Goal: Task Accomplishment & Management: Use online tool/utility

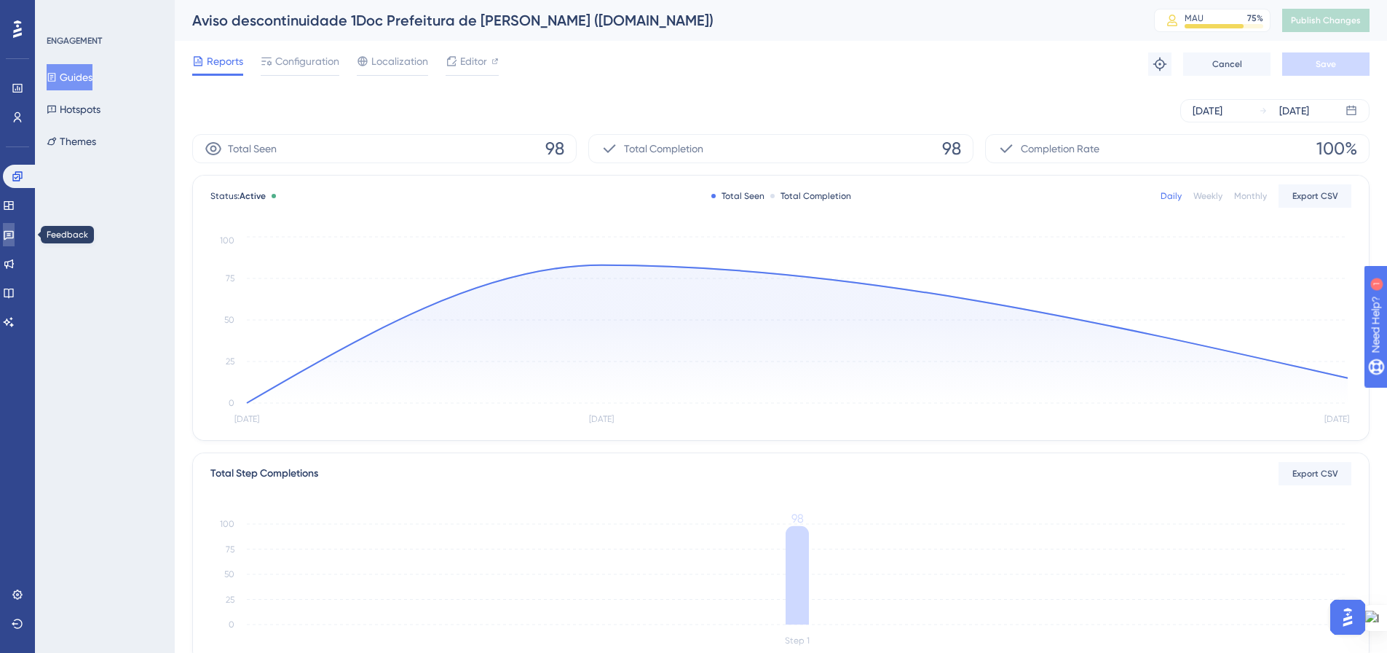
click at [15, 232] on icon at bounding box center [9, 235] width 12 height 12
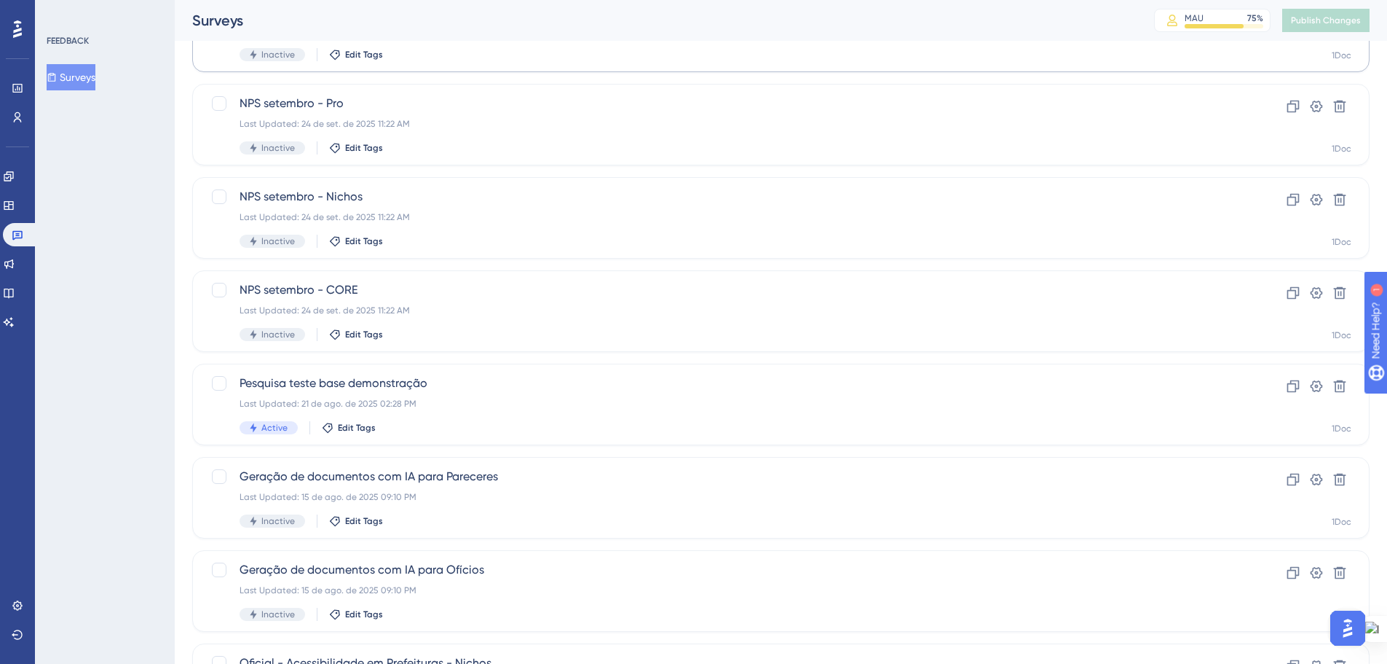
scroll to position [467, 0]
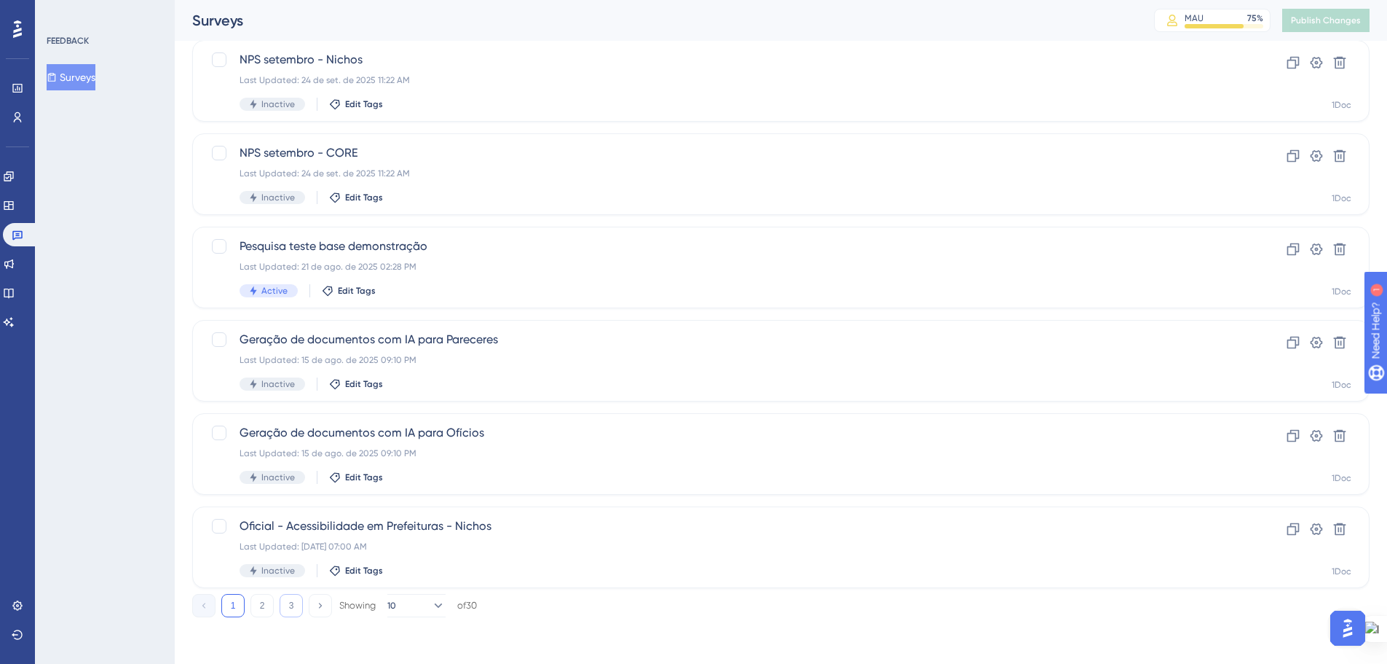
click at [294, 600] on button "3" at bounding box center [291, 605] width 23 height 23
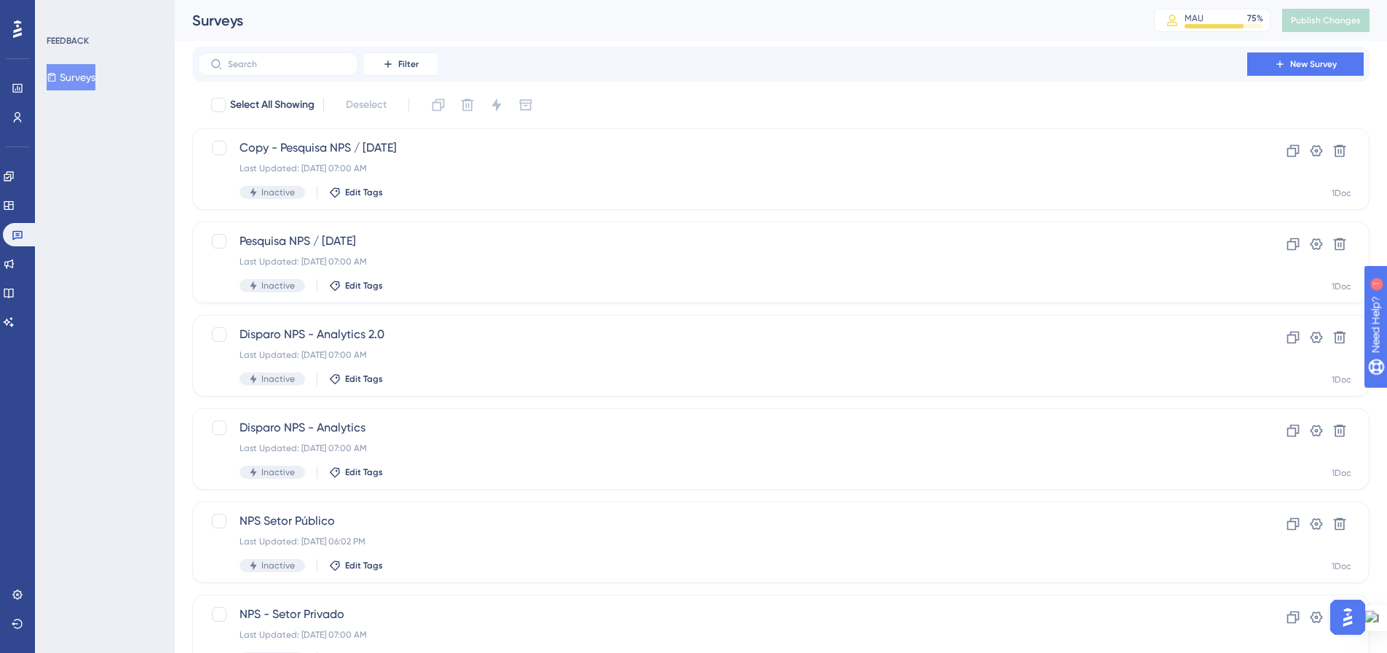
scroll to position [0, 0]
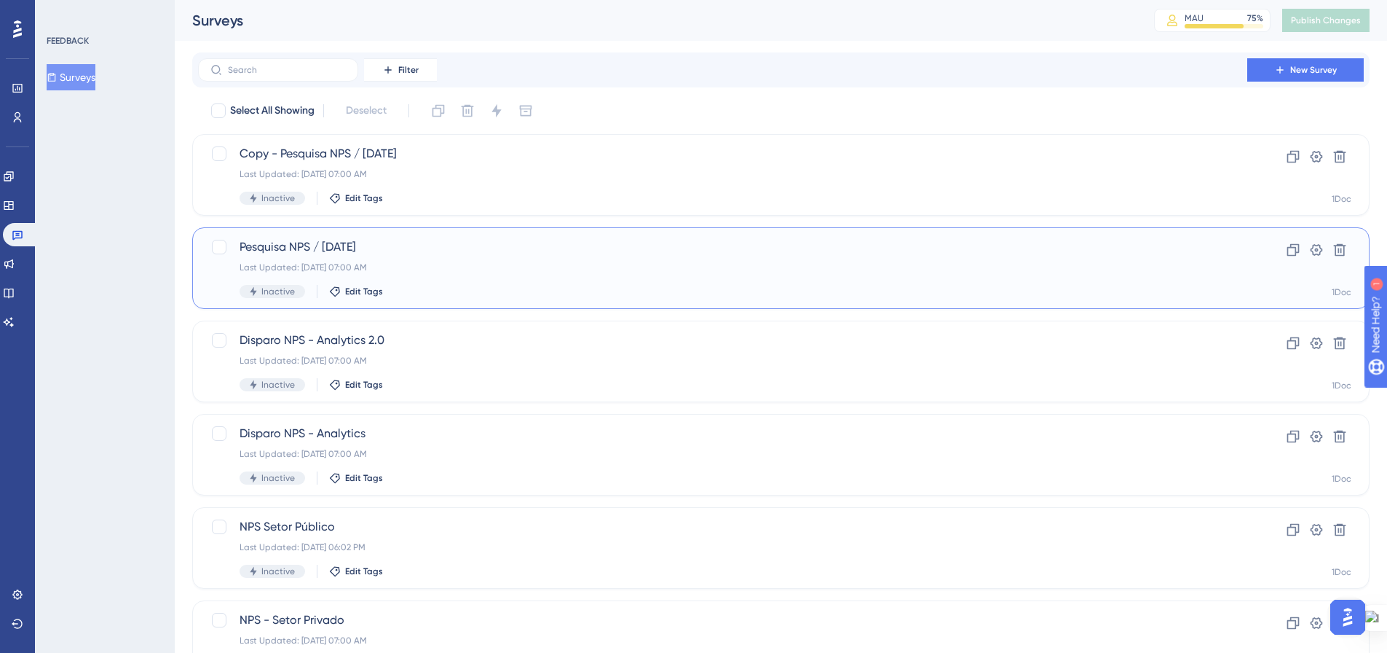
click at [521, 281] on div "Pesquisa NPS / [DATE] Last Updated: [DATE] 07:00 AM Inactive Edit Tags" at bounding box center [723, 268] width 967 height 60
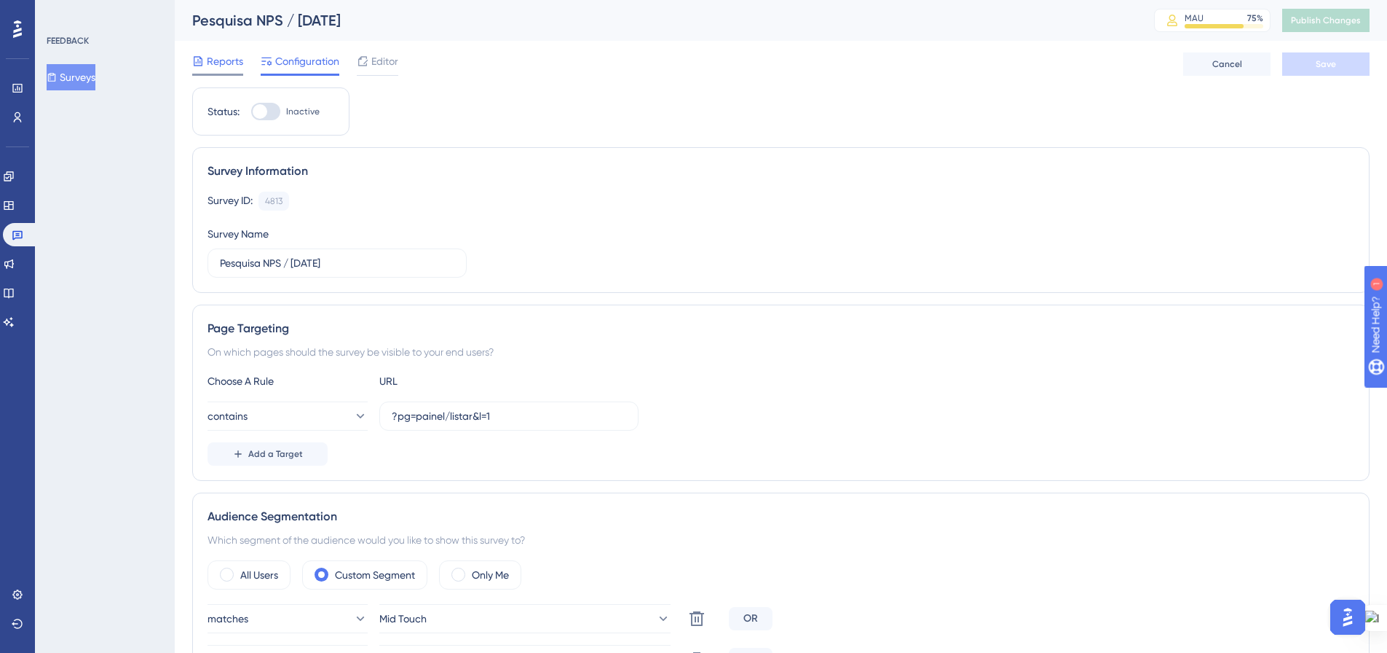
click at [210, 60] on span "Reports" at bounding box center [225, 60] width 36 height 17
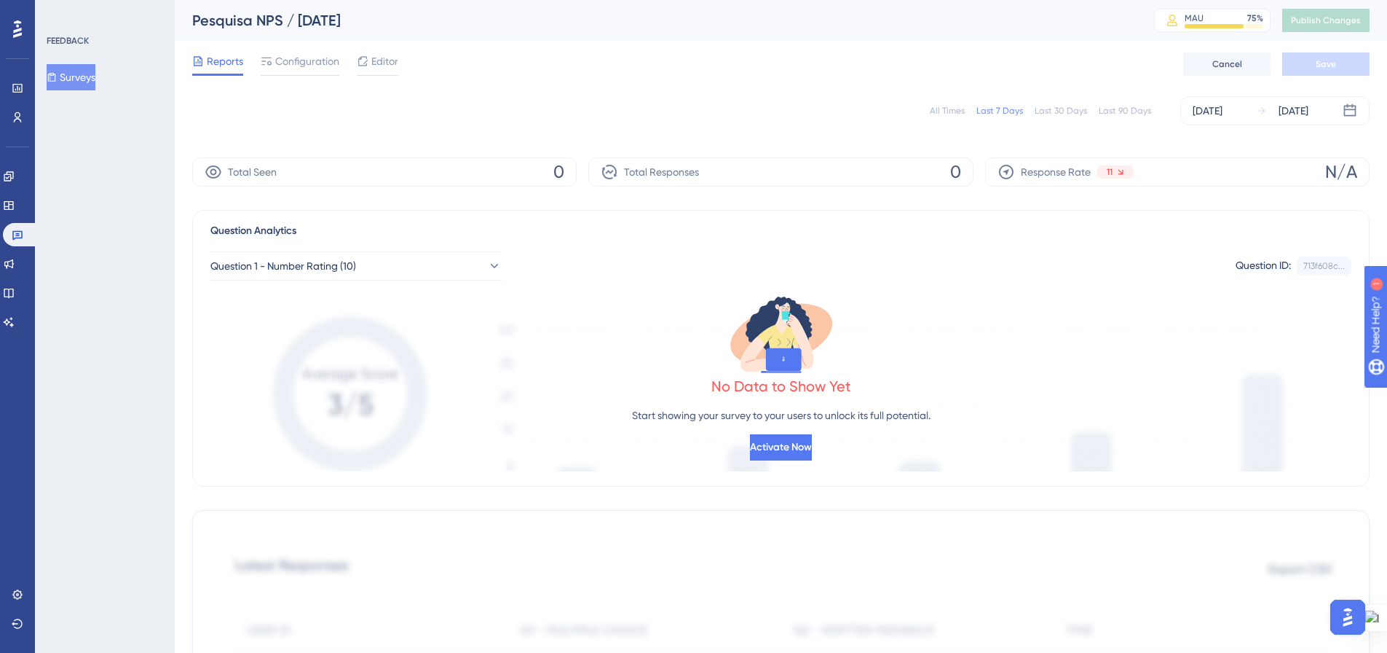
click at [937, 111] on div "All Times" at bounding box center [947, 111] width 35 height 12
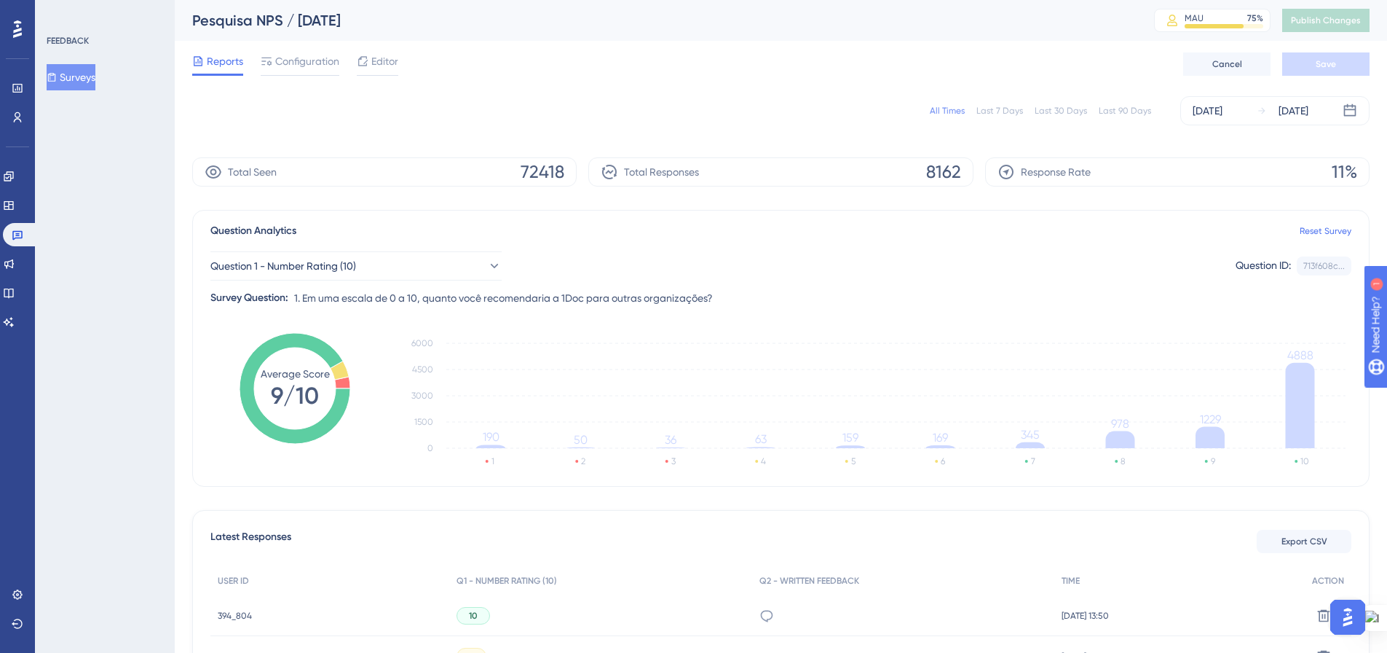
click at [897, 211] on div "Question Analytics Reset Survey Question 1 - Number Rating (10) Question ID: 71…" at bounding box center [781, 348] width 1178 height 277
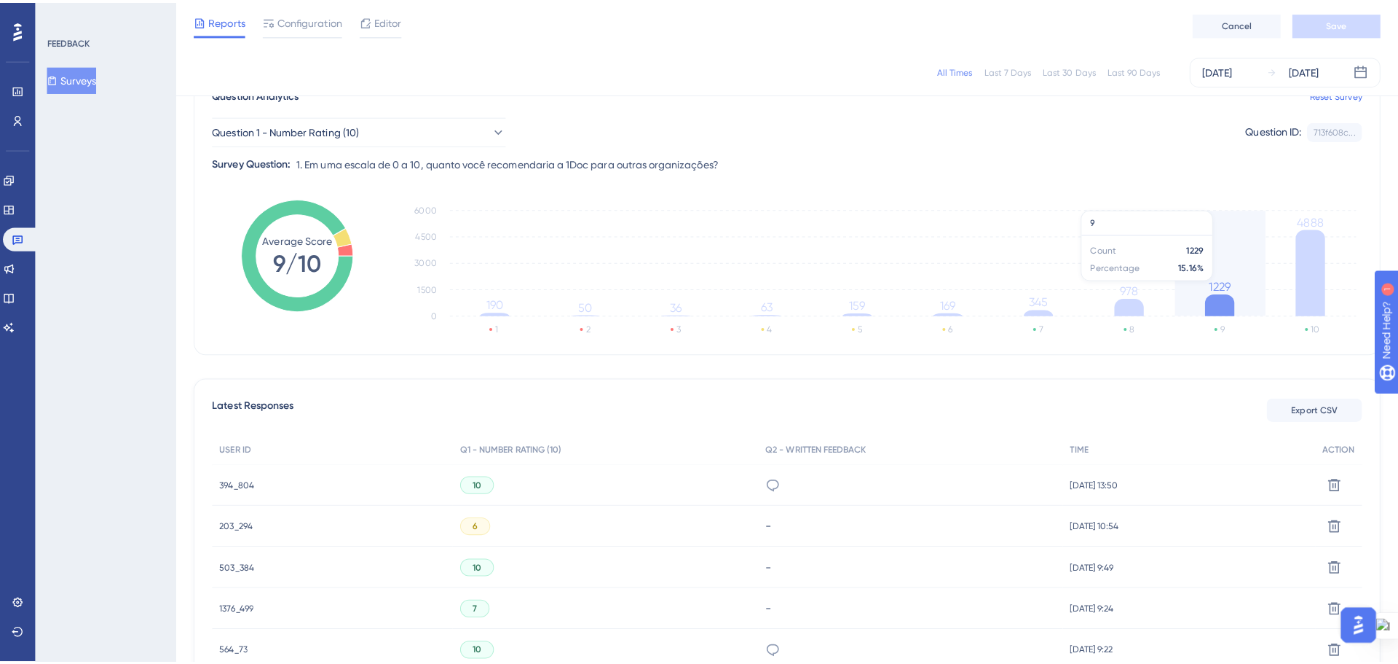
scroll to position [146, 0]
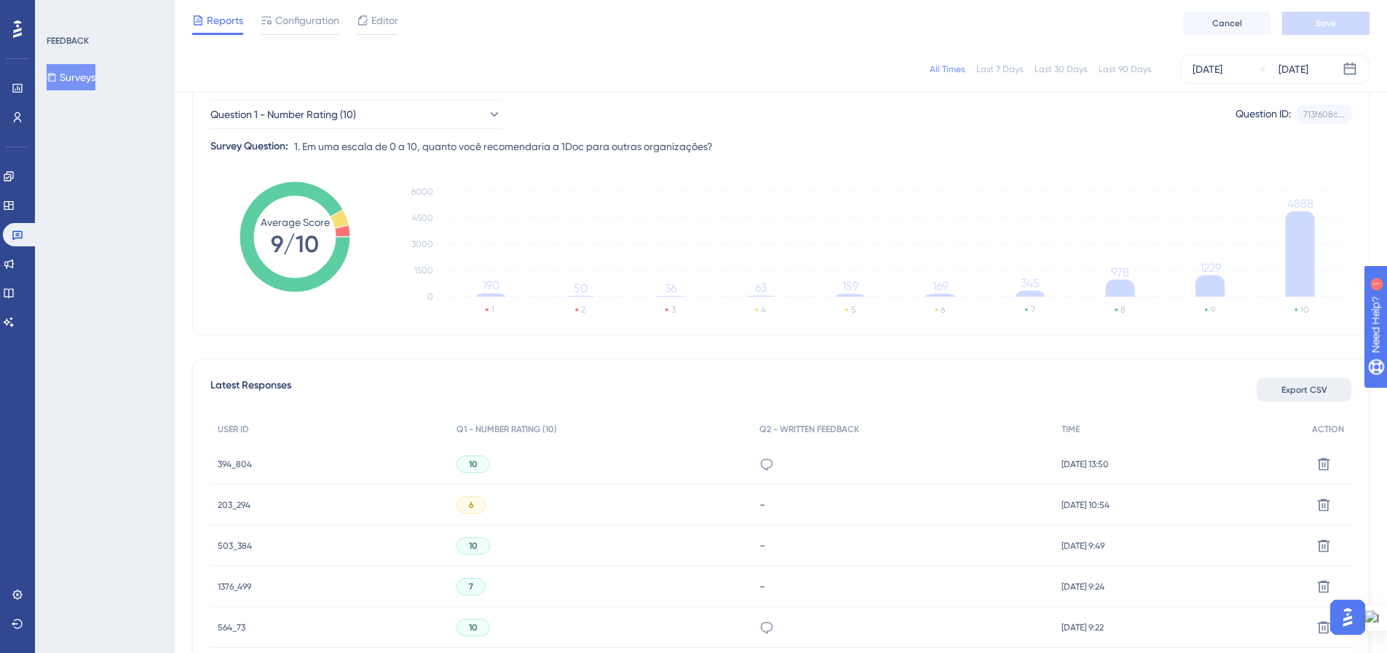
click at [1294, 386] on span "Export CSV" at bounding box center [1305, 390] width 46 height 12
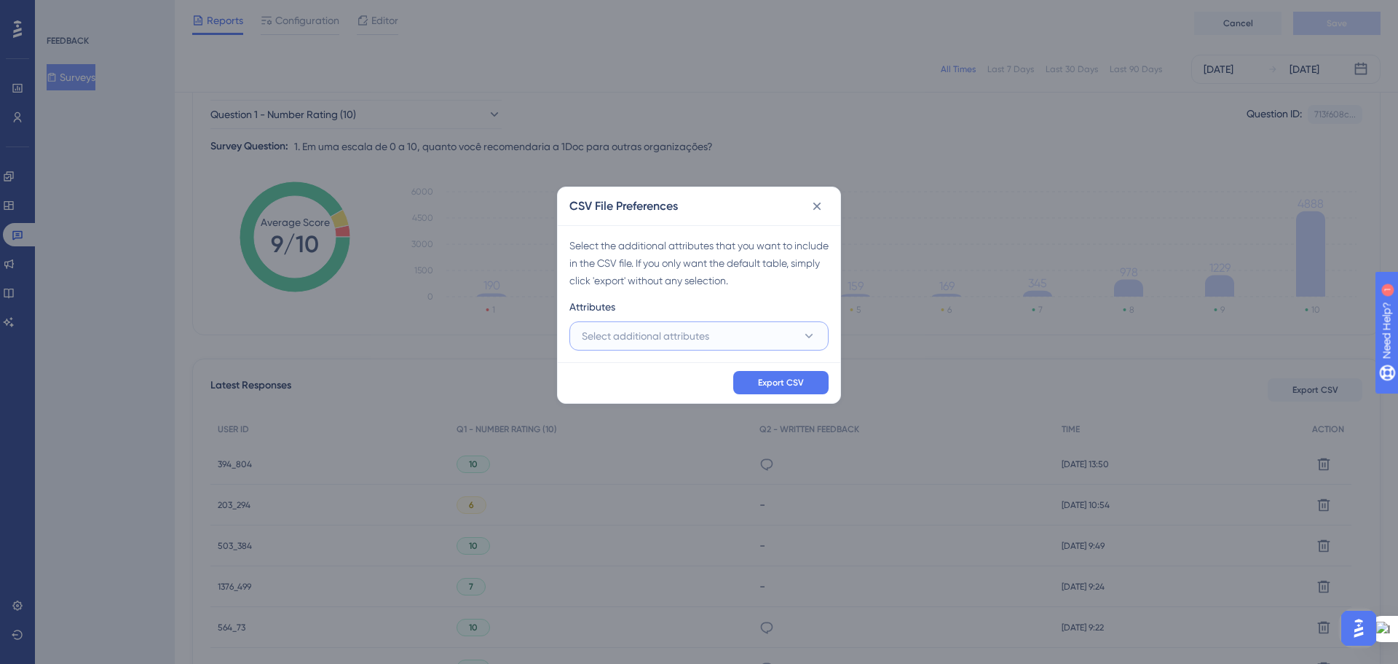
click at [733, 328] on button "Select additional attributes" at bounding box center [699, 335] width 259 height 29
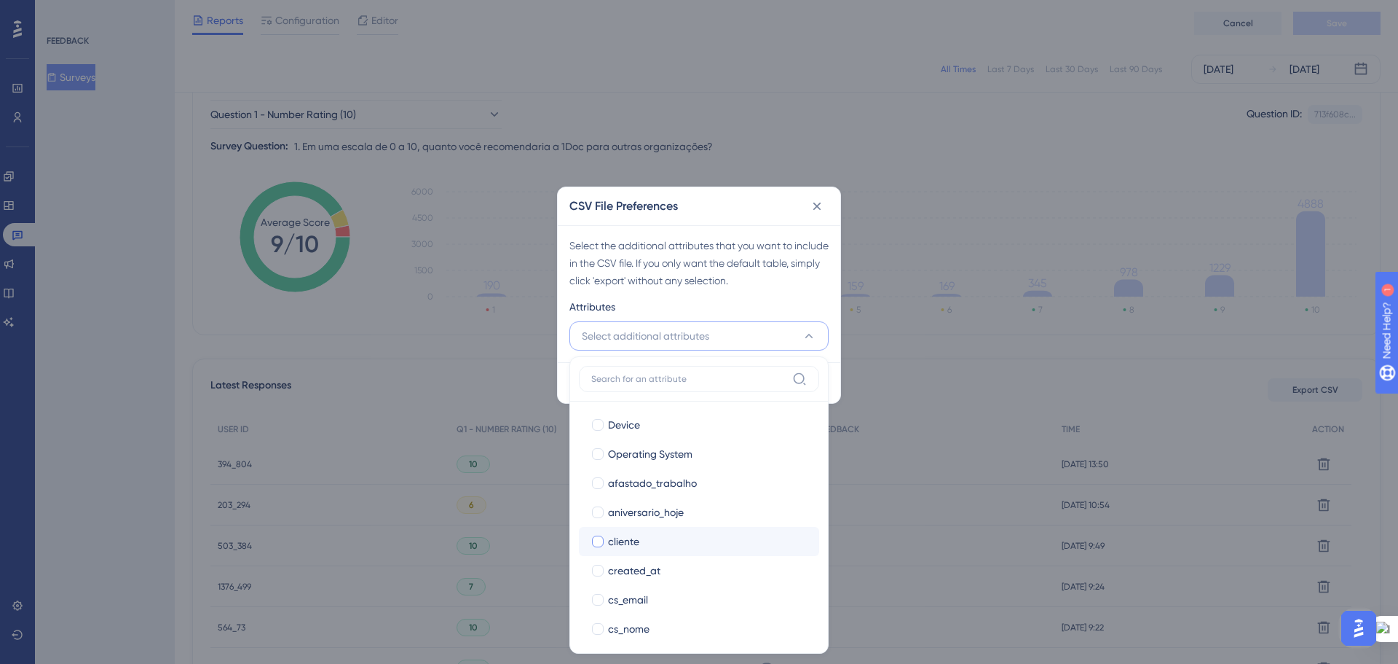
click at [599, 541] on div at bounding box center [598, 541] width 12 height 12
checkbox input "true"
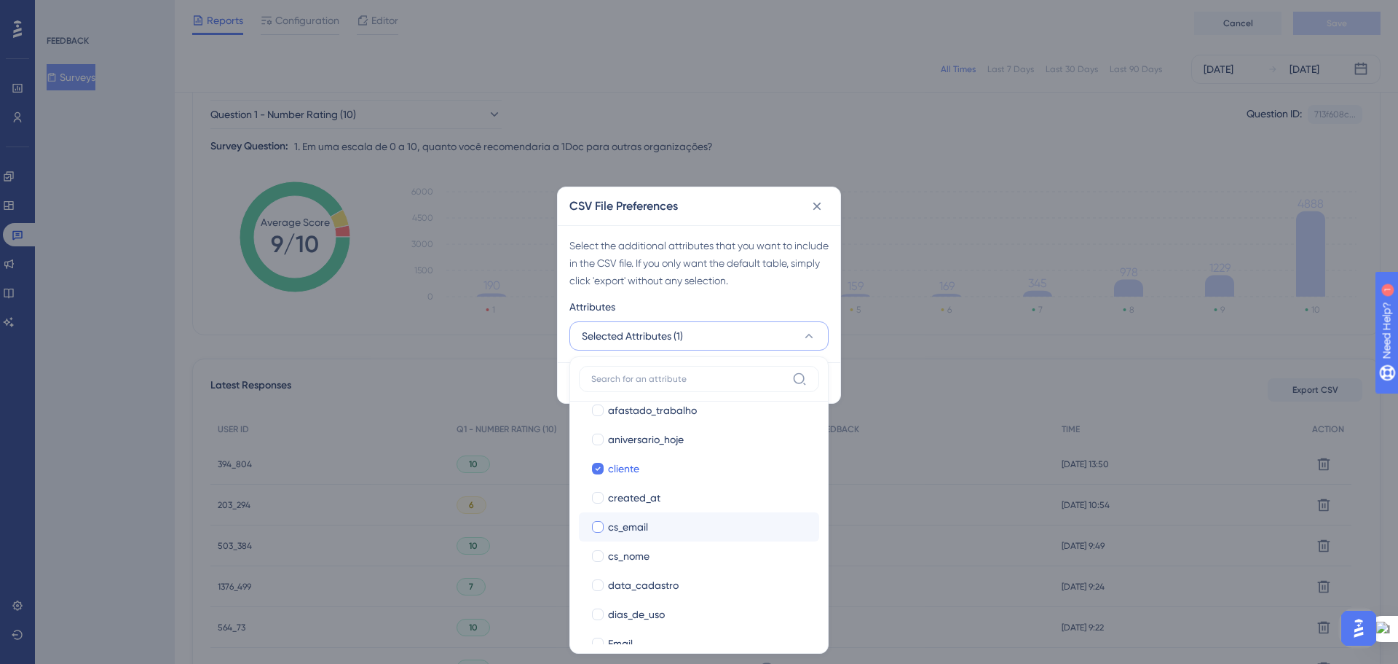
click at [594, 527] on div at bounding box center [598, 527] width 12 height 12
click at [595, 525] on icon at bounding box center [598, 526] width 6 height 10
checkbox input "false"
click at [597, 554] on div at bounding box center [598, 556] width 12 height 12
checkbox input "true"
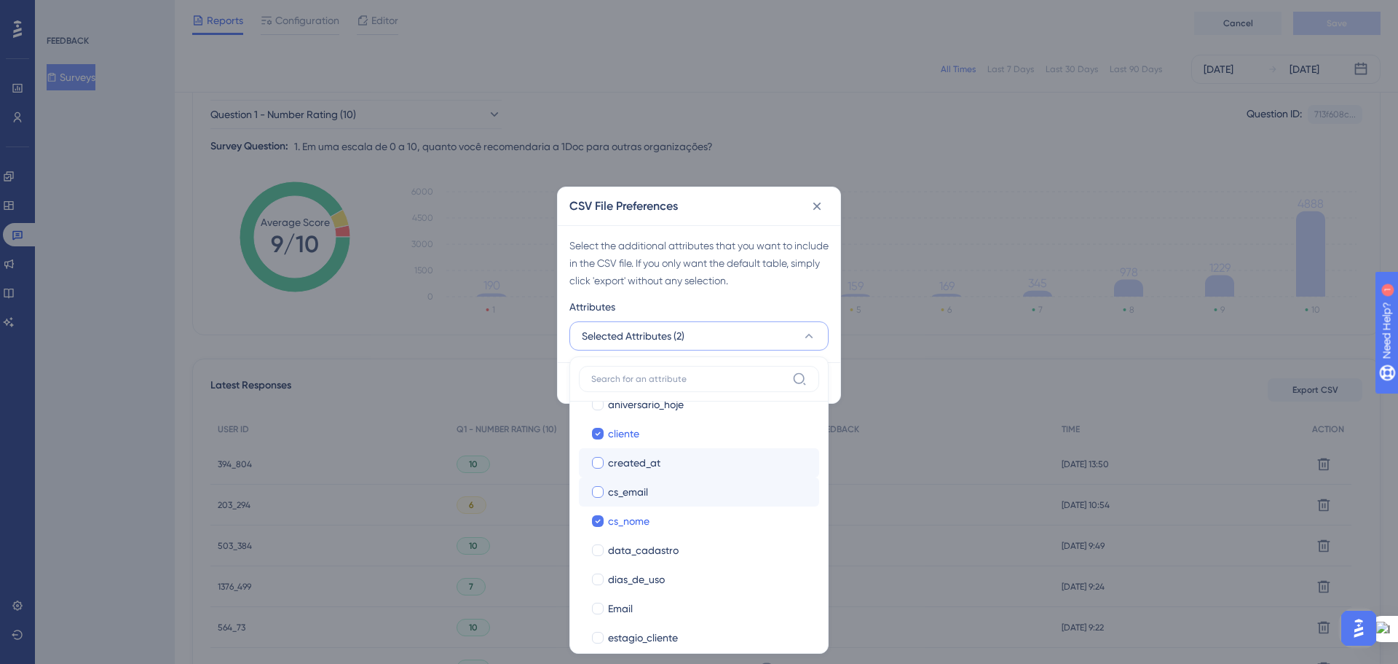
scroll to position [291, 0]
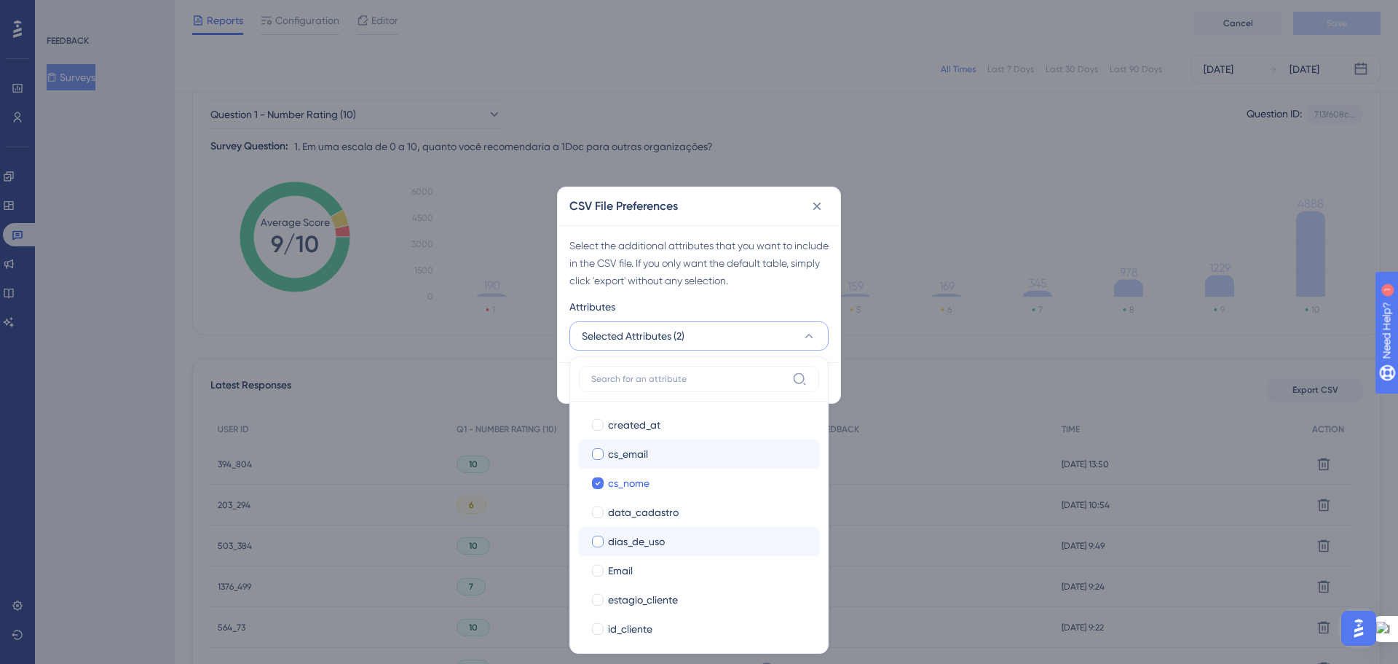
click at [599, 540] on div at bounding box center [598, 541] width 12 height 12
checkbox input "true"
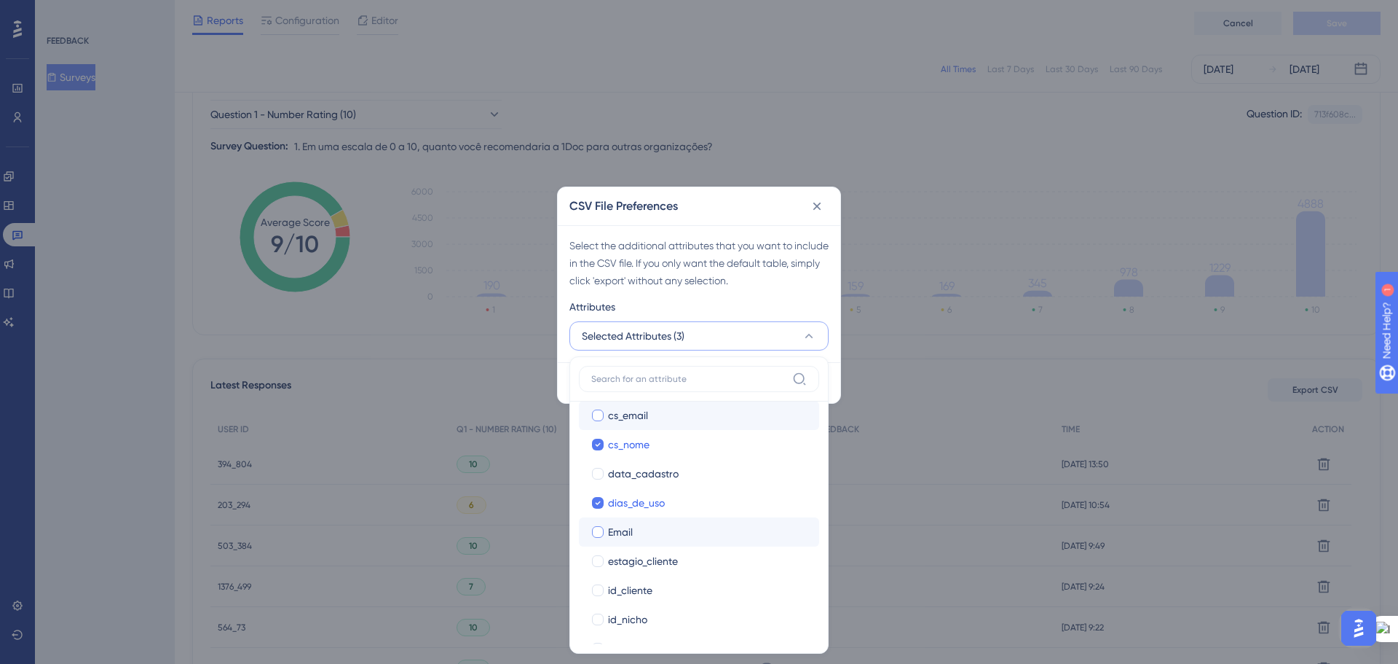
scroll to position [364, 0]
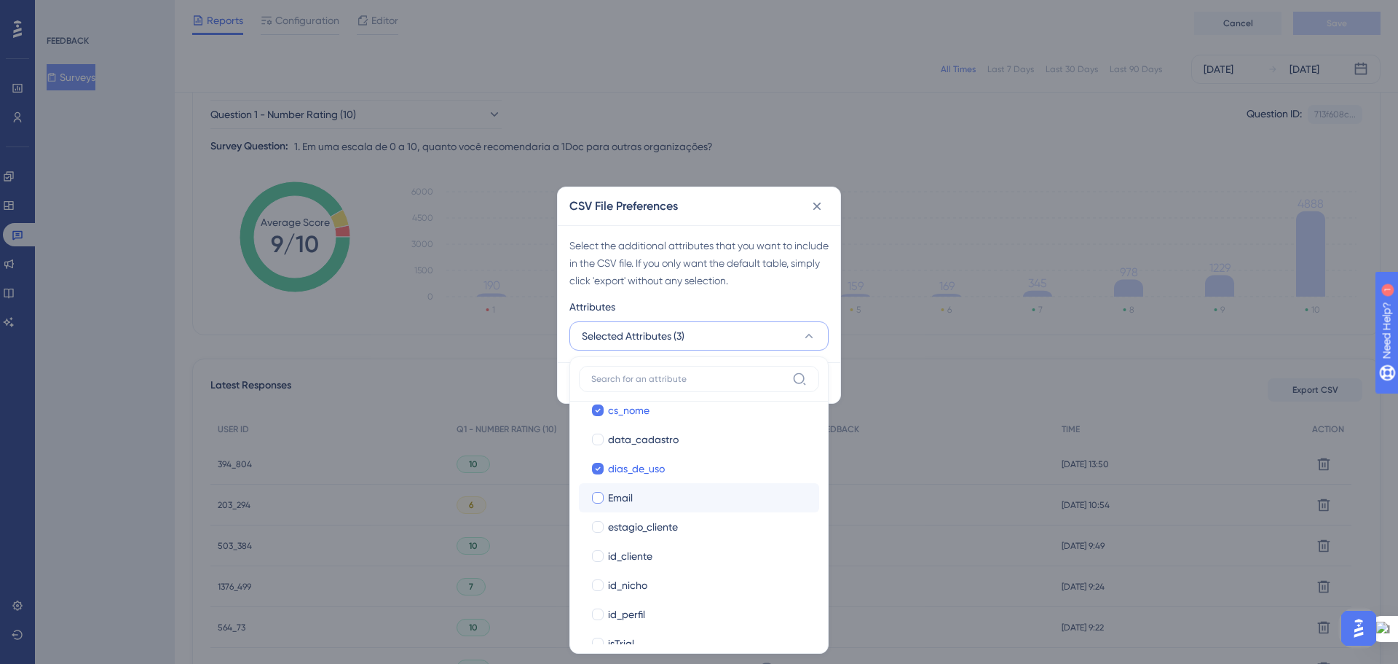
click at [597, 503] on div at bounding box center [598, 498] width 12 height 12
checkbox input "true"
click at [597, 547] on label "id_cliente" at bounding box center [699, 555] width 217 height 17
checkbox input "true"
click at [595, 582] on div at bounding box center [598, 585] width 12 height 12
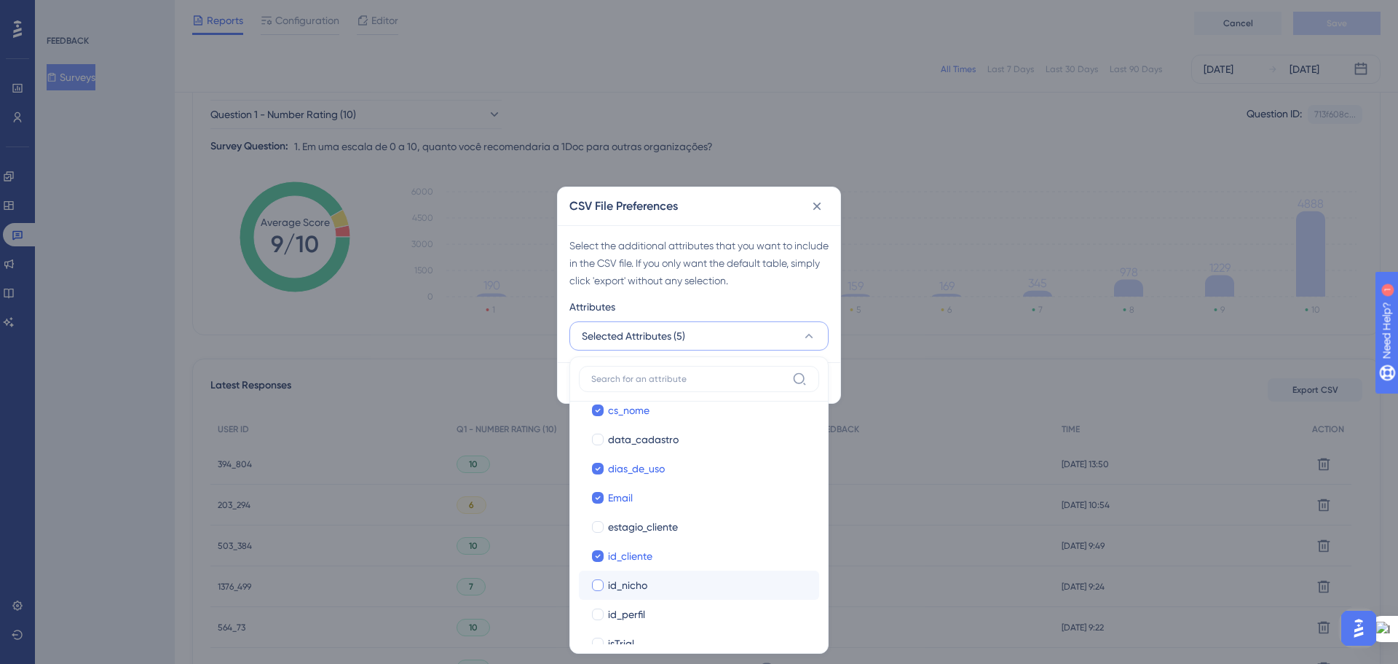
checkbox input "true"
click at [598, 615] on div at bounding box center [598, 614] width 12 height 12
checkbox input "true"
click at [600, 527] on div at bounding box center [598, 527] width 12 height 12
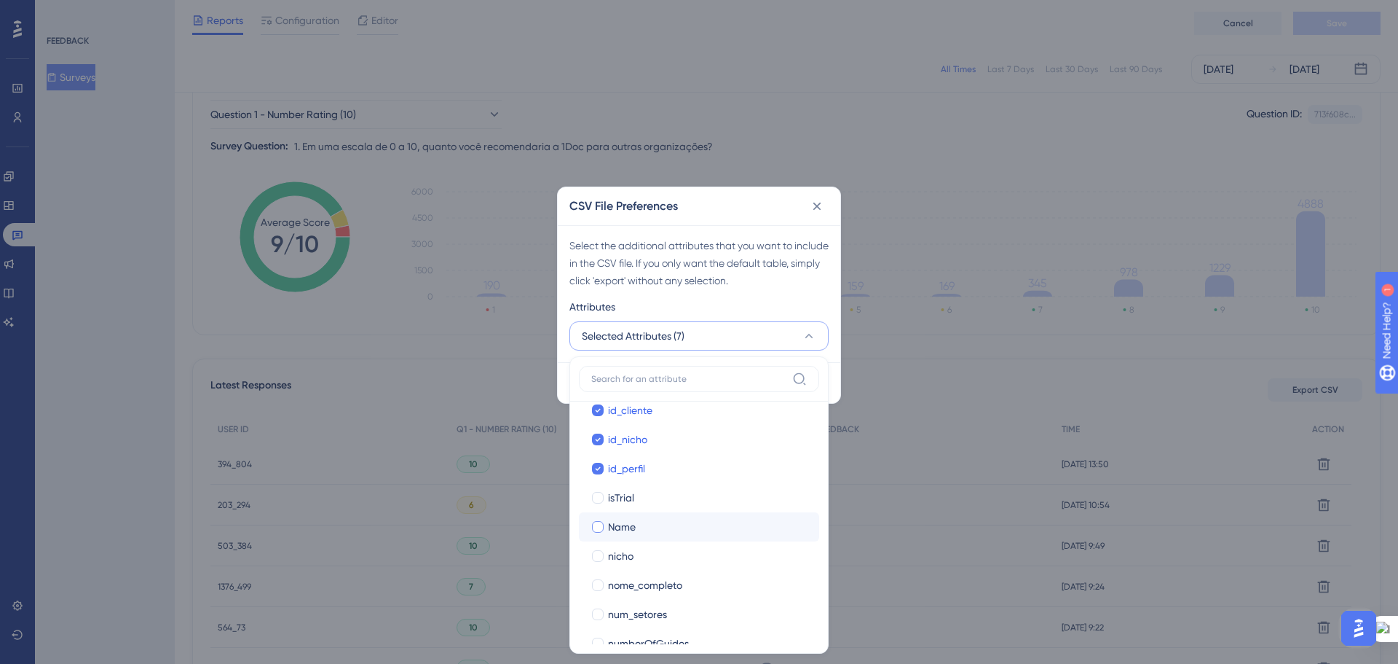
checkbox input "true"
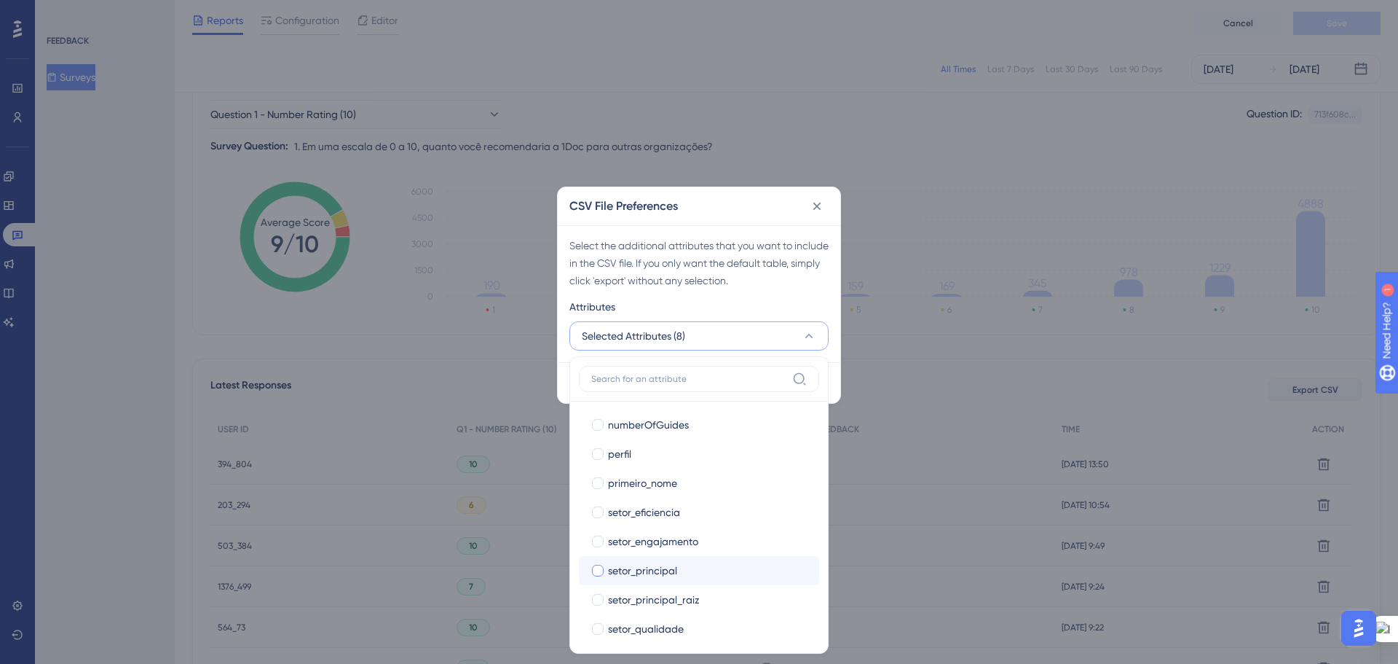
click at [599, 569] on div at bounding box center [598, 570] width 12 height 12
checkbox input "true"
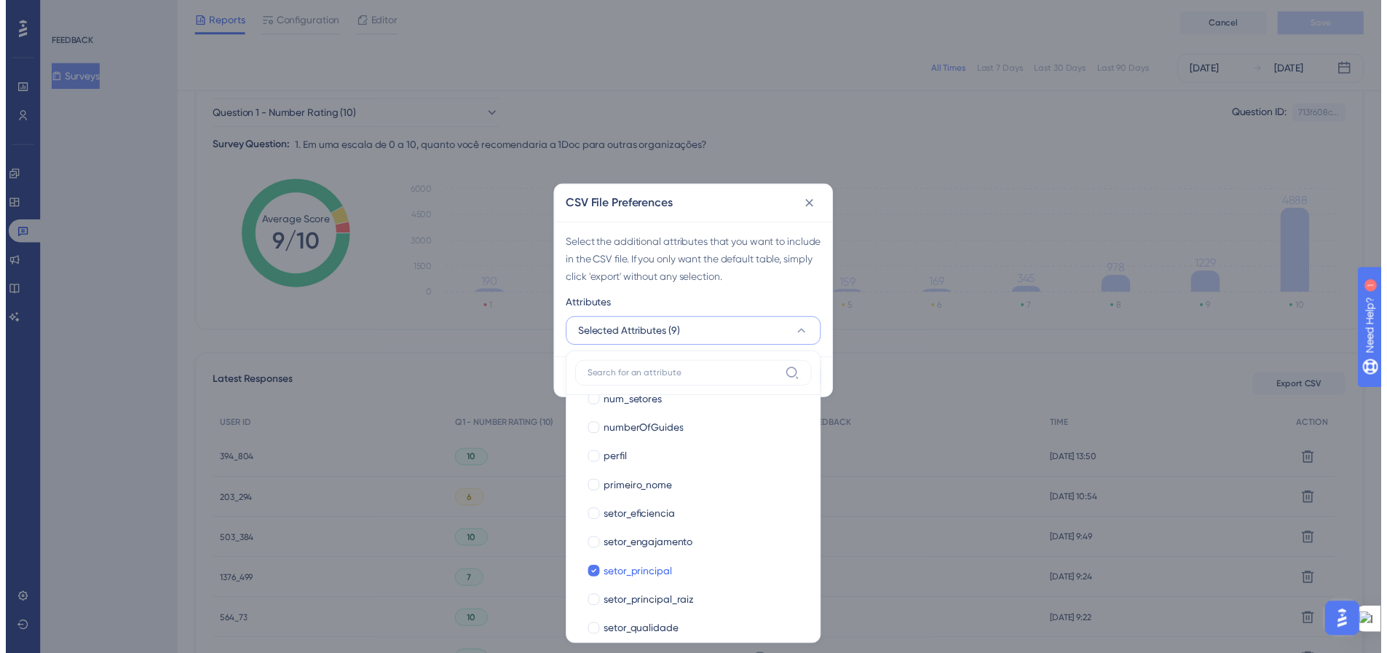
scroll to position [823, 0]
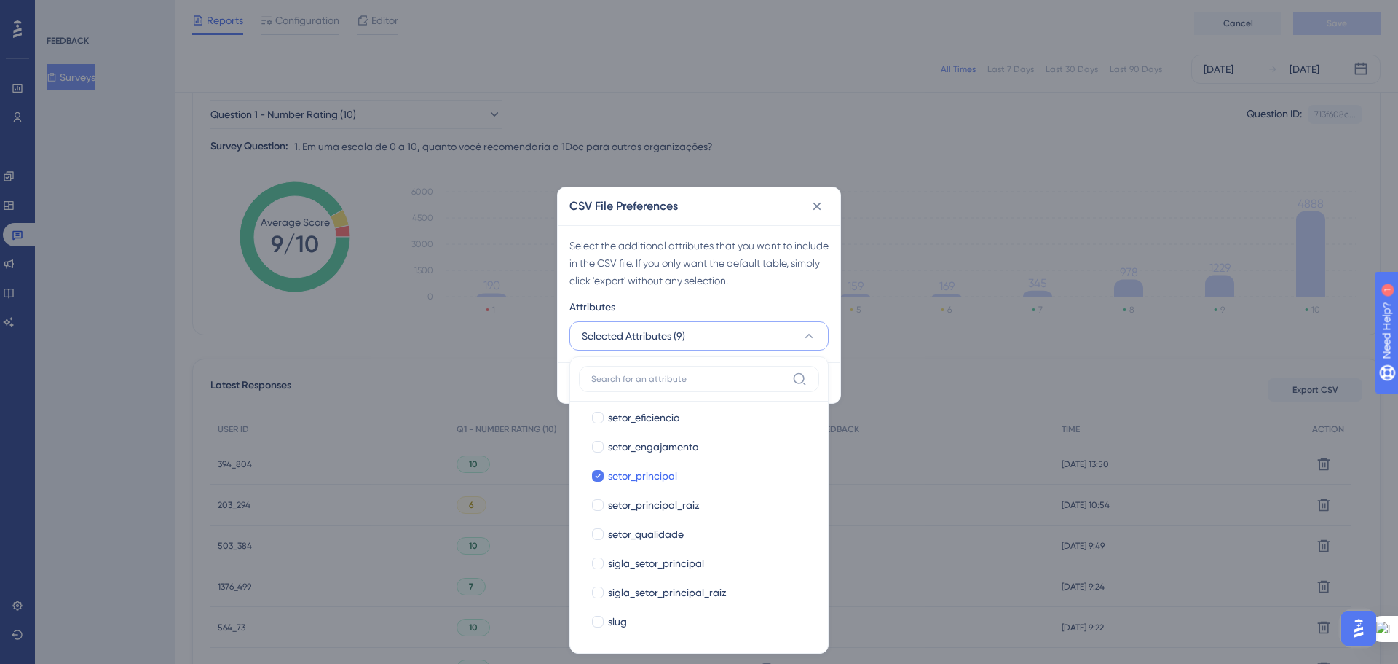
click at [772, 295] on div "Select the additional attributes that you want to include in the CSV file. If y…" at bounding box center [699, 293] width 283 height 137
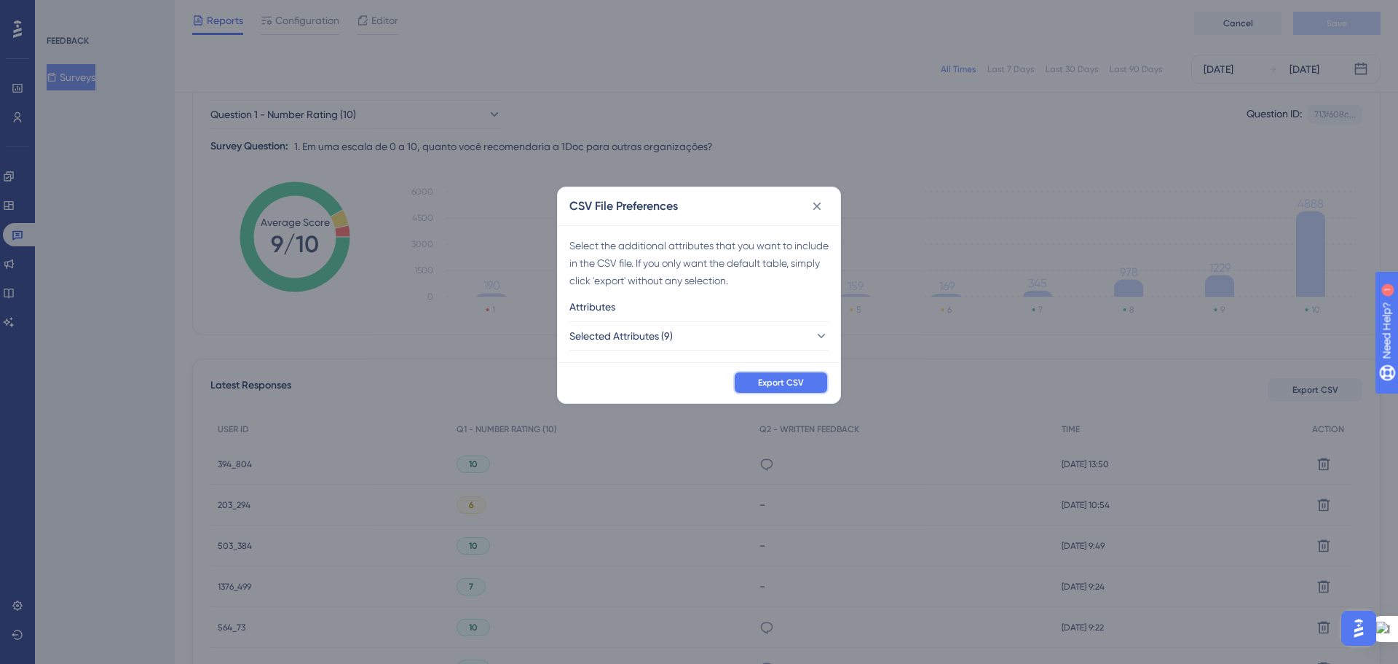
click at [794, 379] on span "Export CSV" at bounding box center [781, 383] width 46 height 12
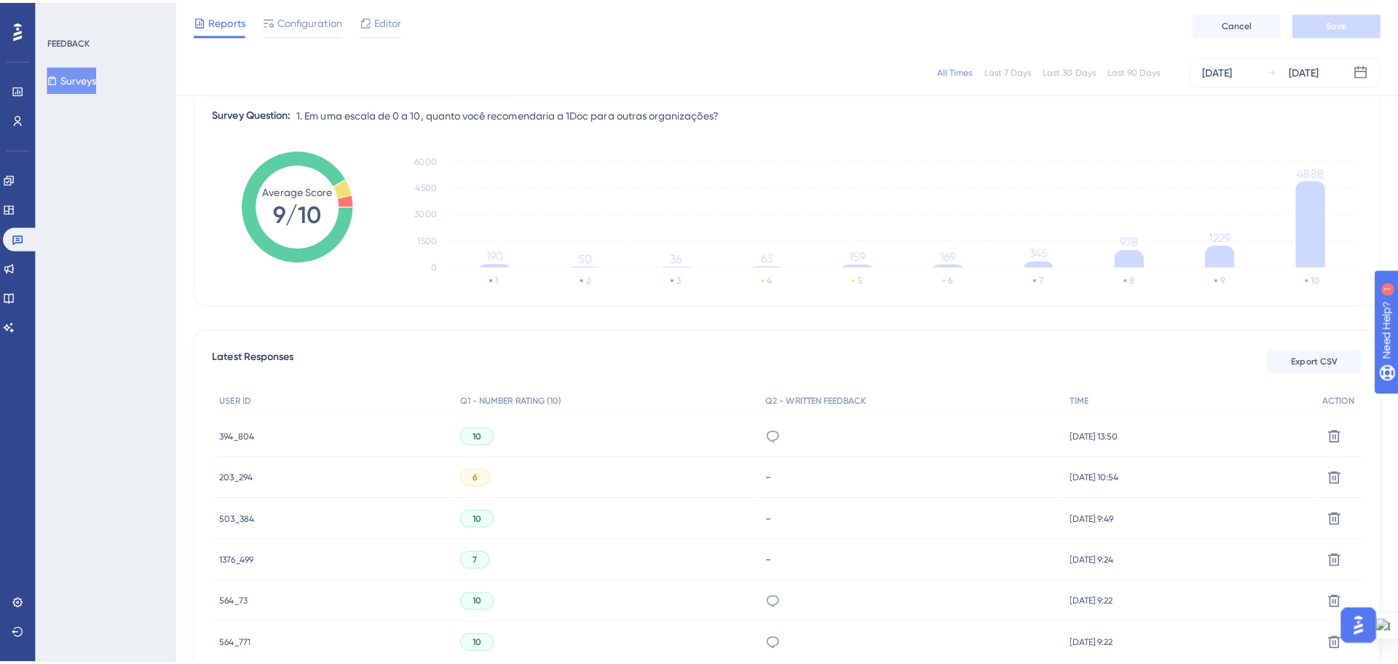
scroll to position [364, 0]
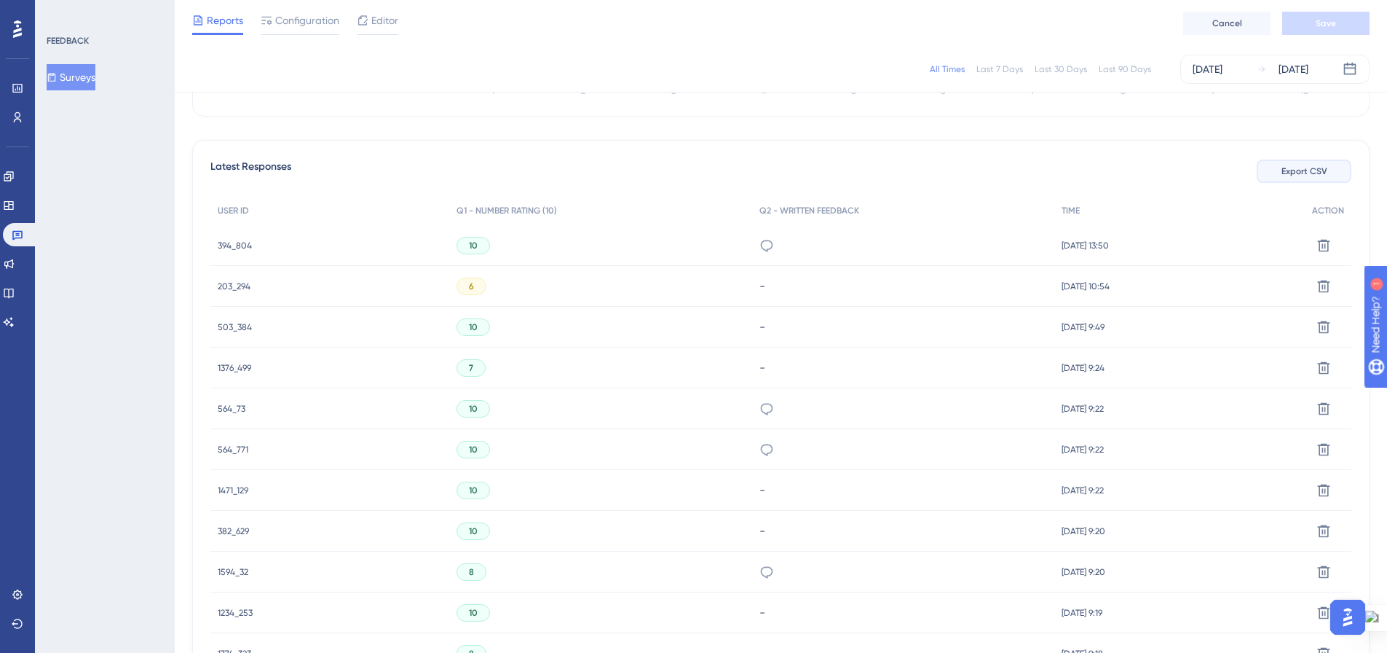
click at [1295, 175] on span "Export CSV" at bounding box center [1305, 171] width 46 height 12
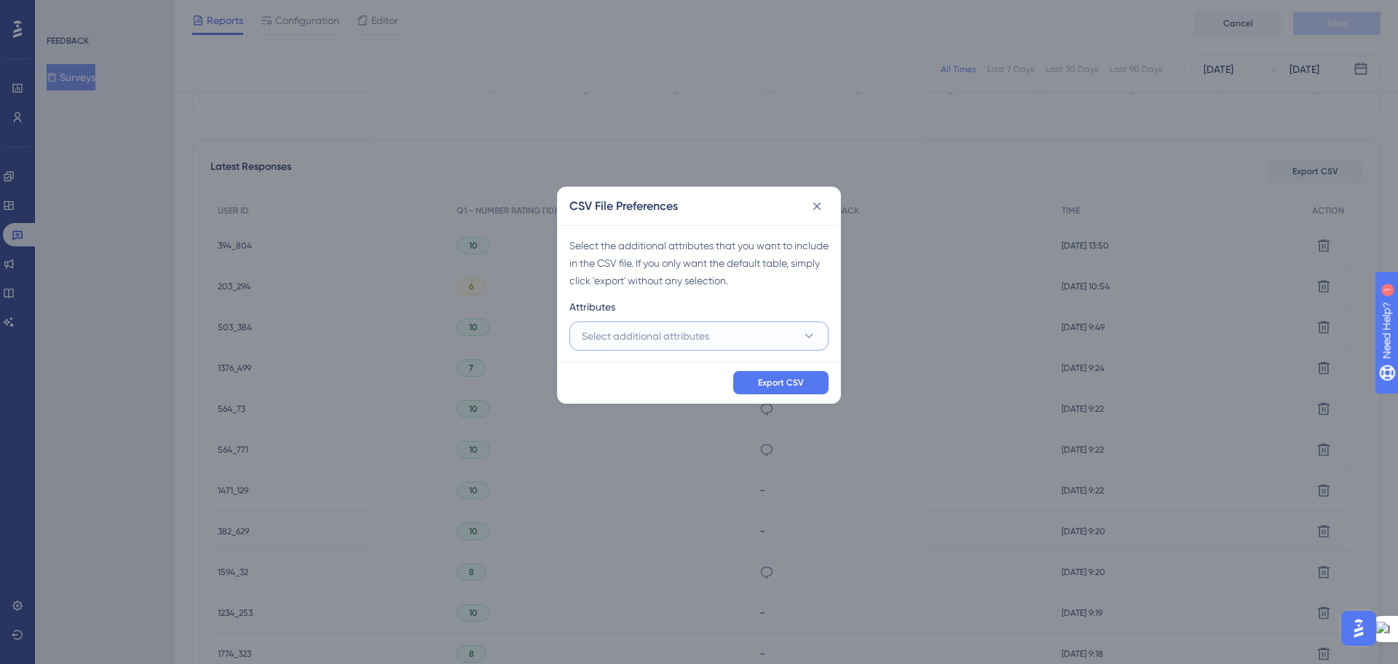
click at [784, 326] on button "Select additional attributes" at bounding box center [699, 335] width 259 height 29
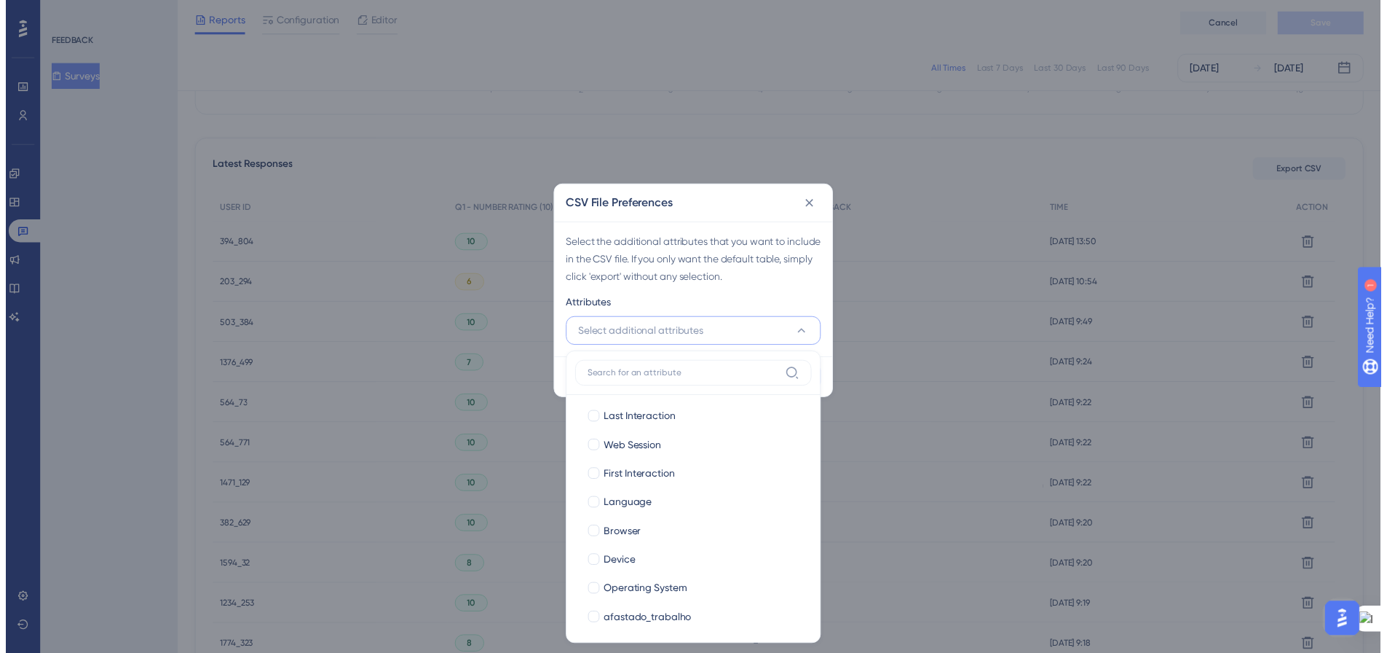
scroll to position [0, 0]
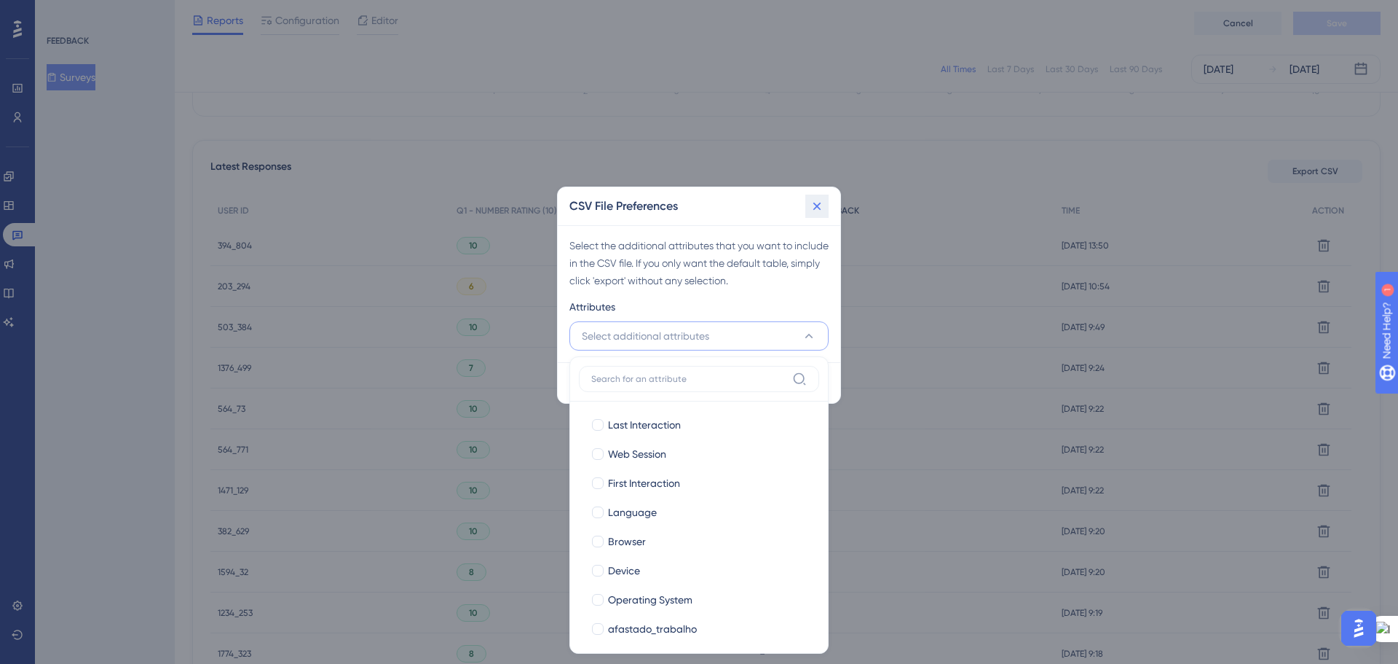
click at [816, 208] on icon at bounding box center [818, 206] width 8 height 8
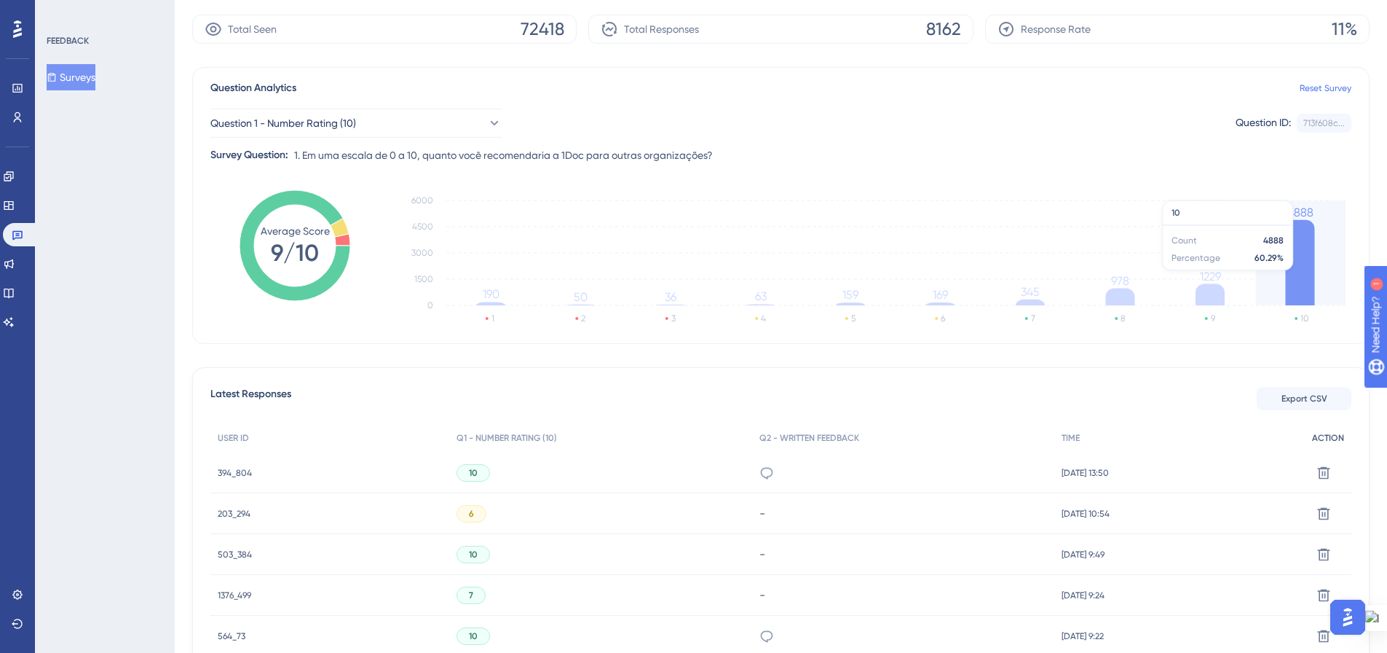
scroll to position [146, 0]
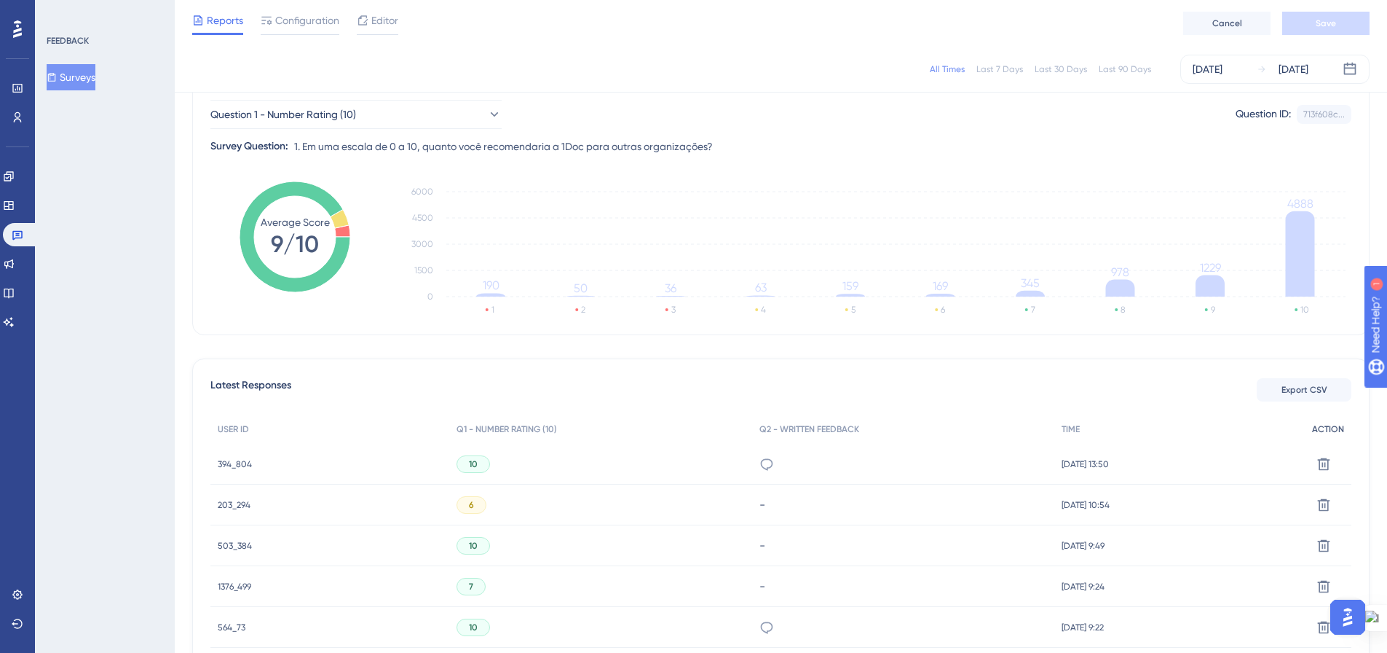
click at [1336, 428] on span "ACTION" at bounding box center [1328, 429] width 32 height 12
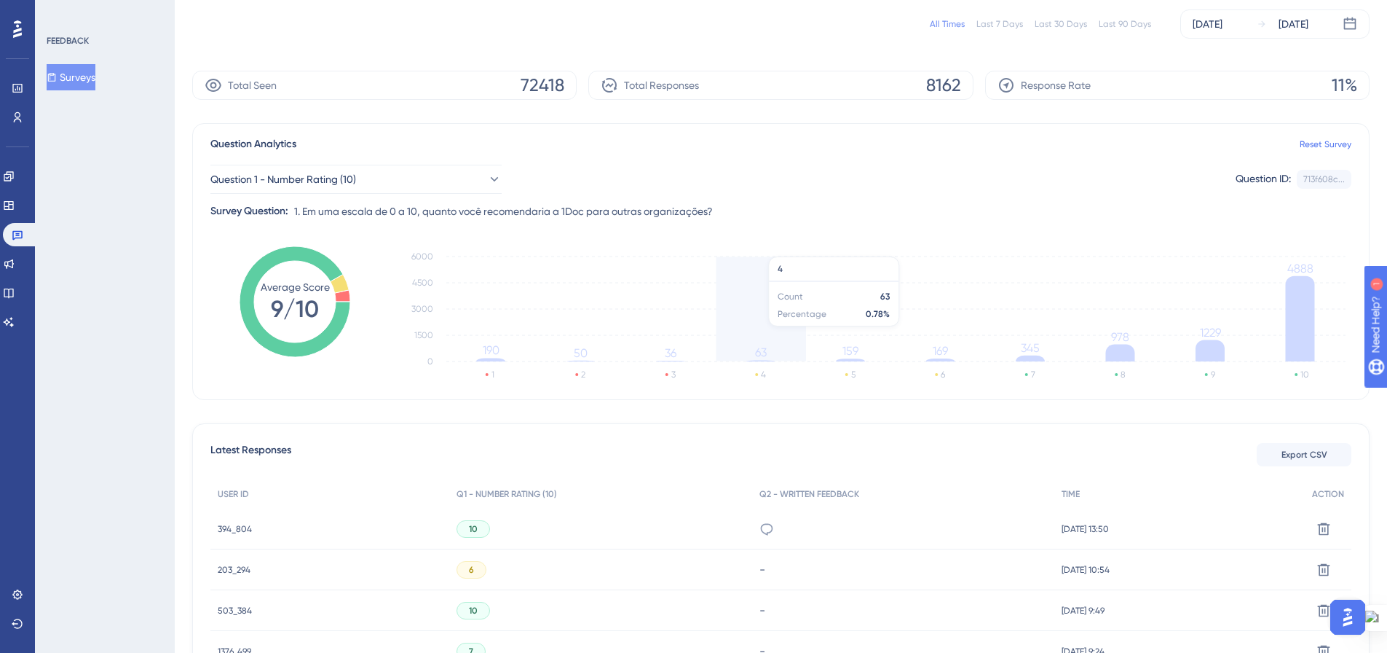
scroll to position [0, 0]
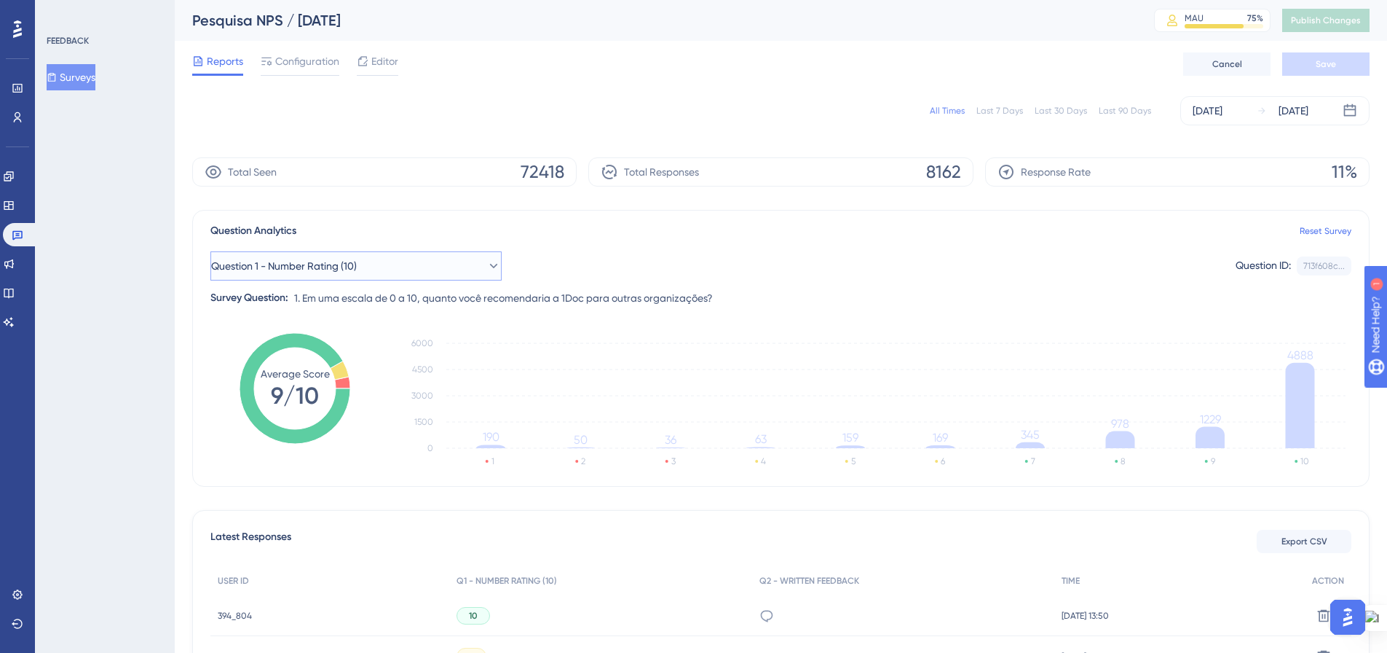
click at [487, 264] on icon at bounding box center [494, 266] width 15 height 15
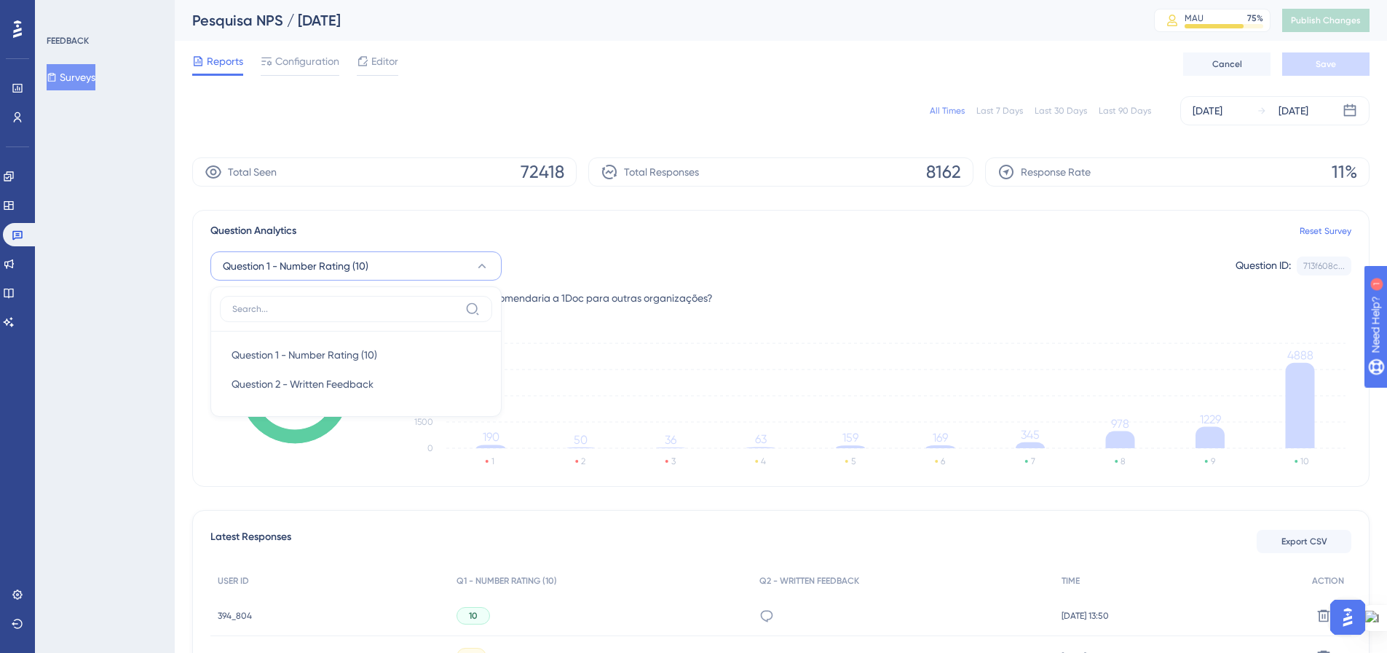
click at [621, 259] on div "Question 1 - Number Rating (10) Question 1 - Number Rating (10) Question 1 - Nu…" at bounding box center [780, 265] width 1141 height 29
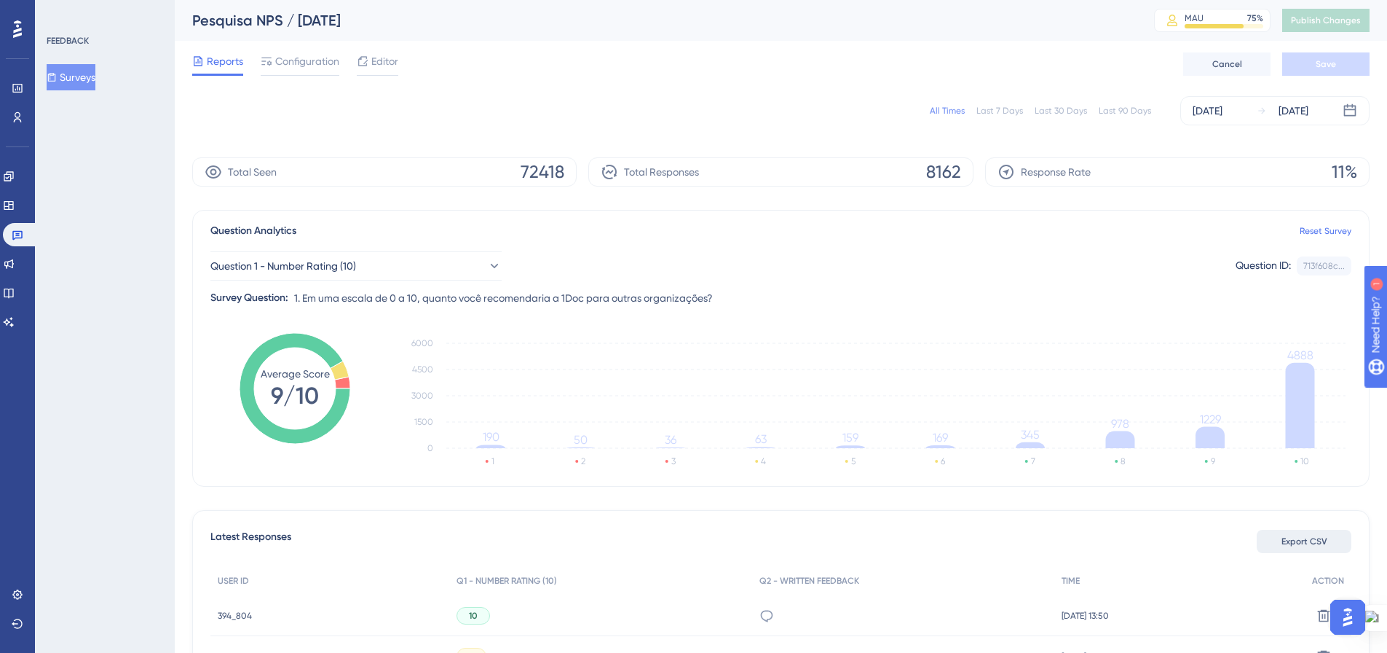
click at [1294, 538] on span "Export CSV" at bounding box center [1305, 541] width 46 height 12
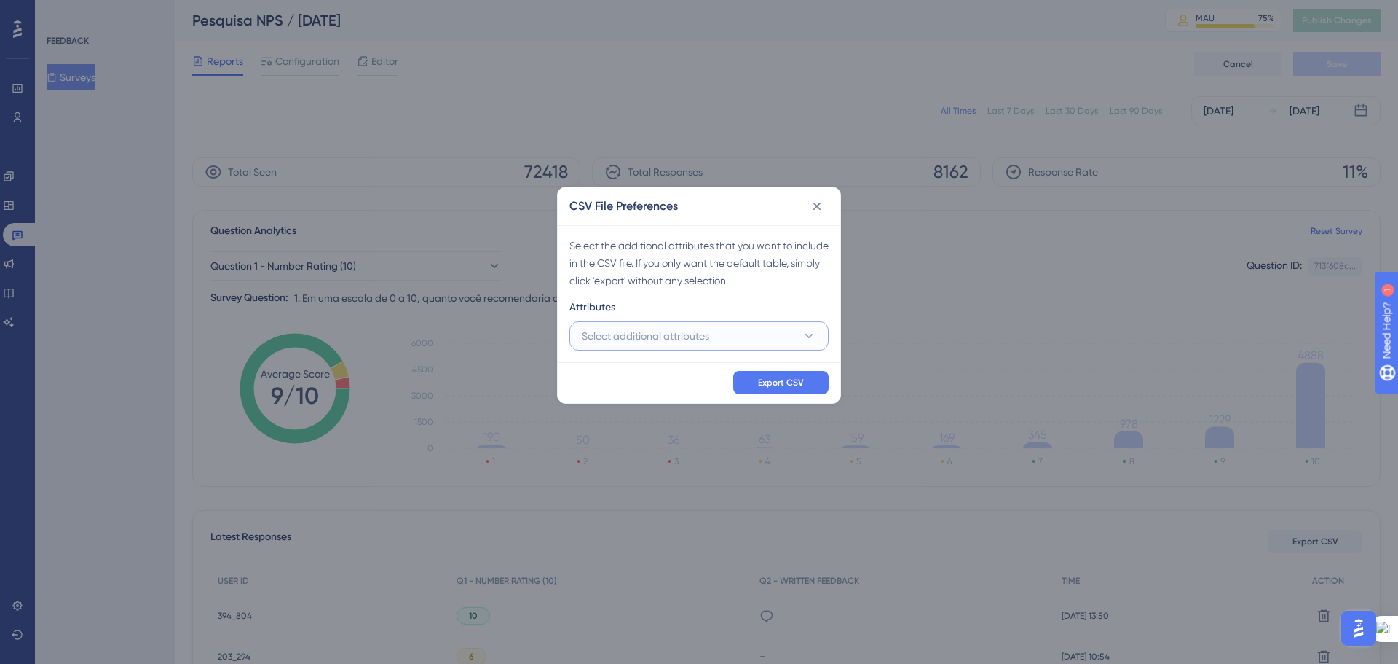
click at [795, 327] on button "Select additional attributes" at bounding box center [699, 335] width 259 height 29
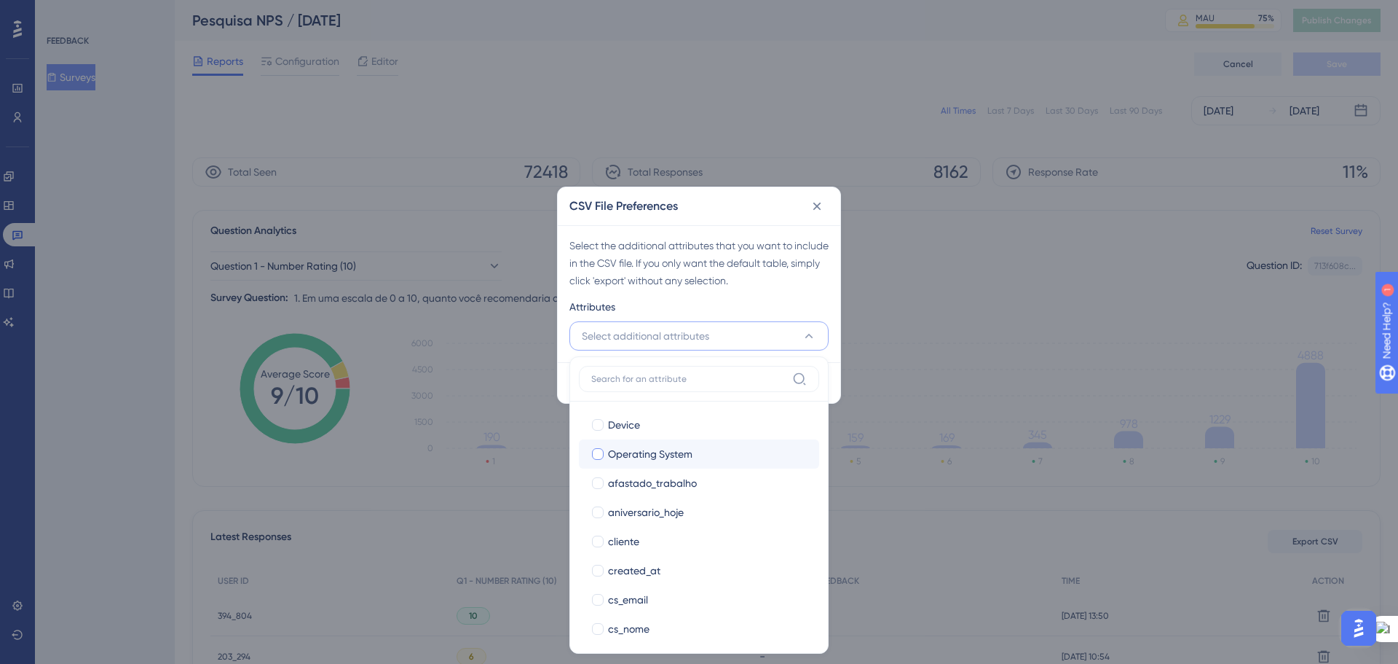
scroll to position [219, 0]
click at [594, 465] on div at bounding box center [598, 468] width 12 height 12
checkbox input "true"
click at [598, 477] on div at bounding box center [598, 483] width 12 height 12
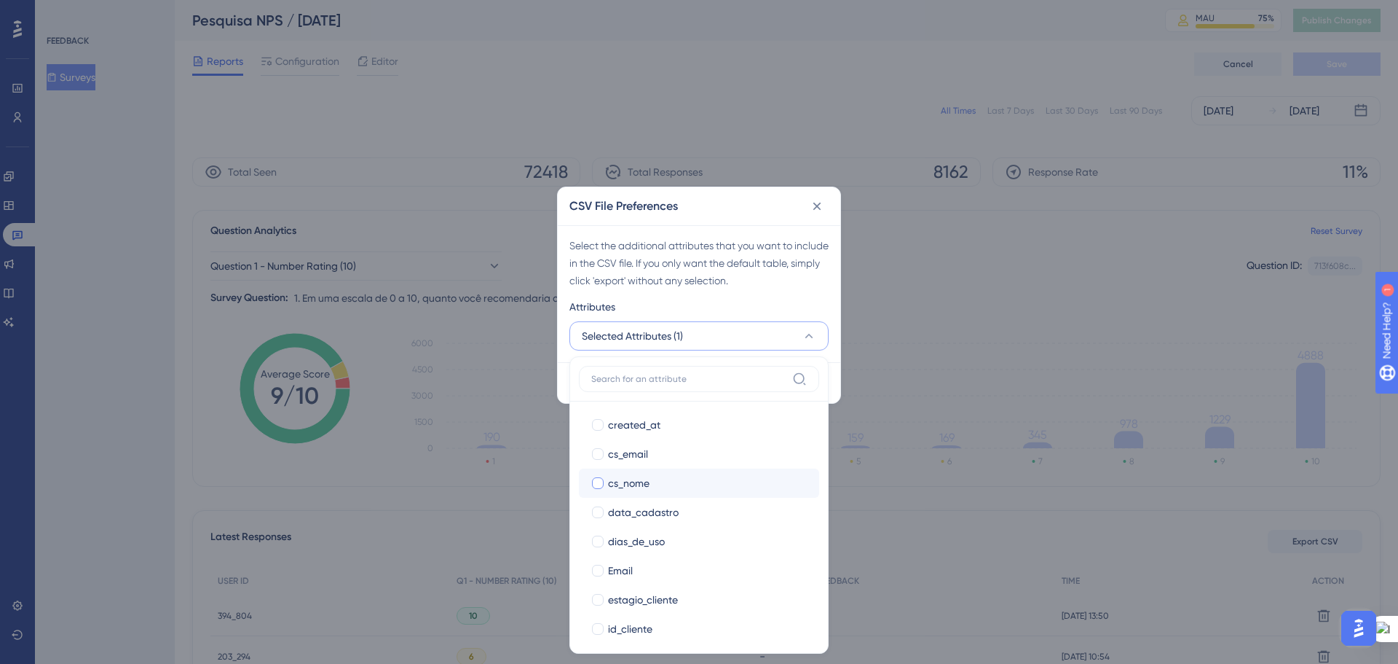
checkbox input "true"
click at [599, 545] on div at bounding box center [598, 541] width 12 height 12
checkbox input "true"
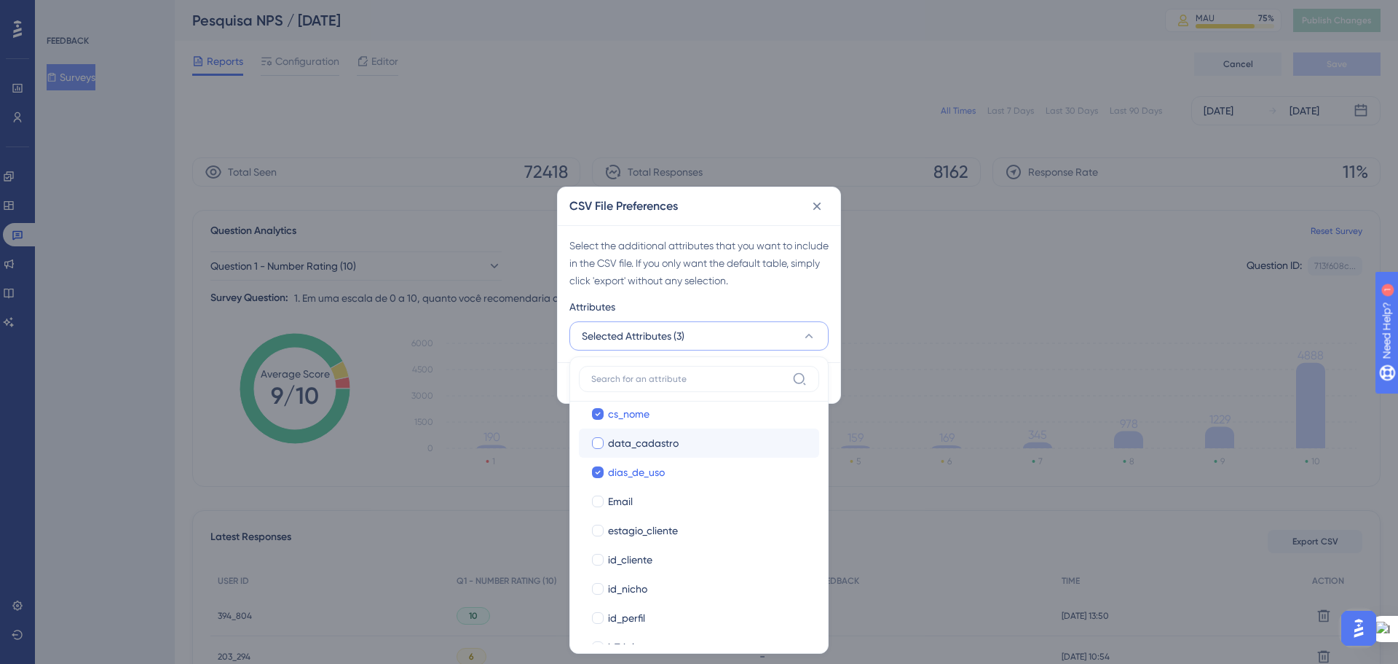
scroll to position [364, 0]
click at [596, 492] on div at bounding box center [598, 498] width 12 height 12
checkbox input "true"
click at [599, 554] on div at bounding box center [598, 556] width 12 height 12
checkbox input "true"
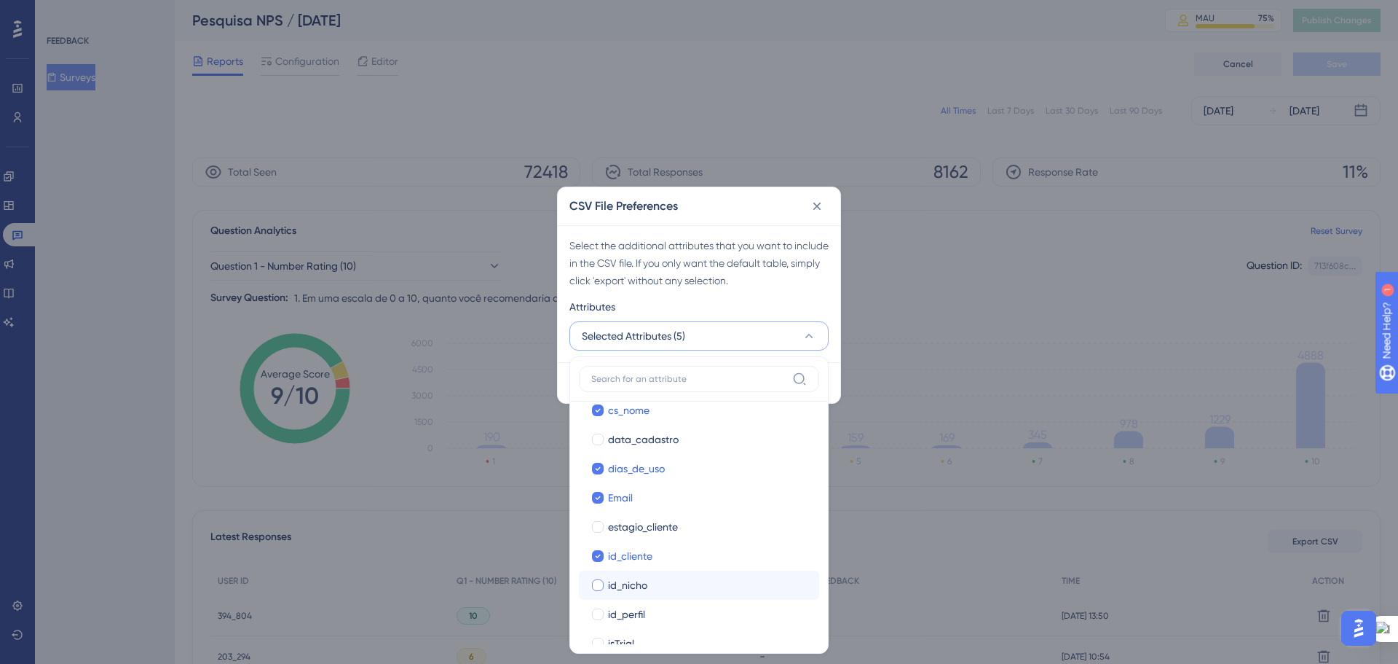
click at [604, 583] on div at bounding box center [598, 585] width 15 height 15
checkbox input "true"
click at [603, 617] on div at bounding box center [598, 614] width 12 height 12
checkbox input "true"
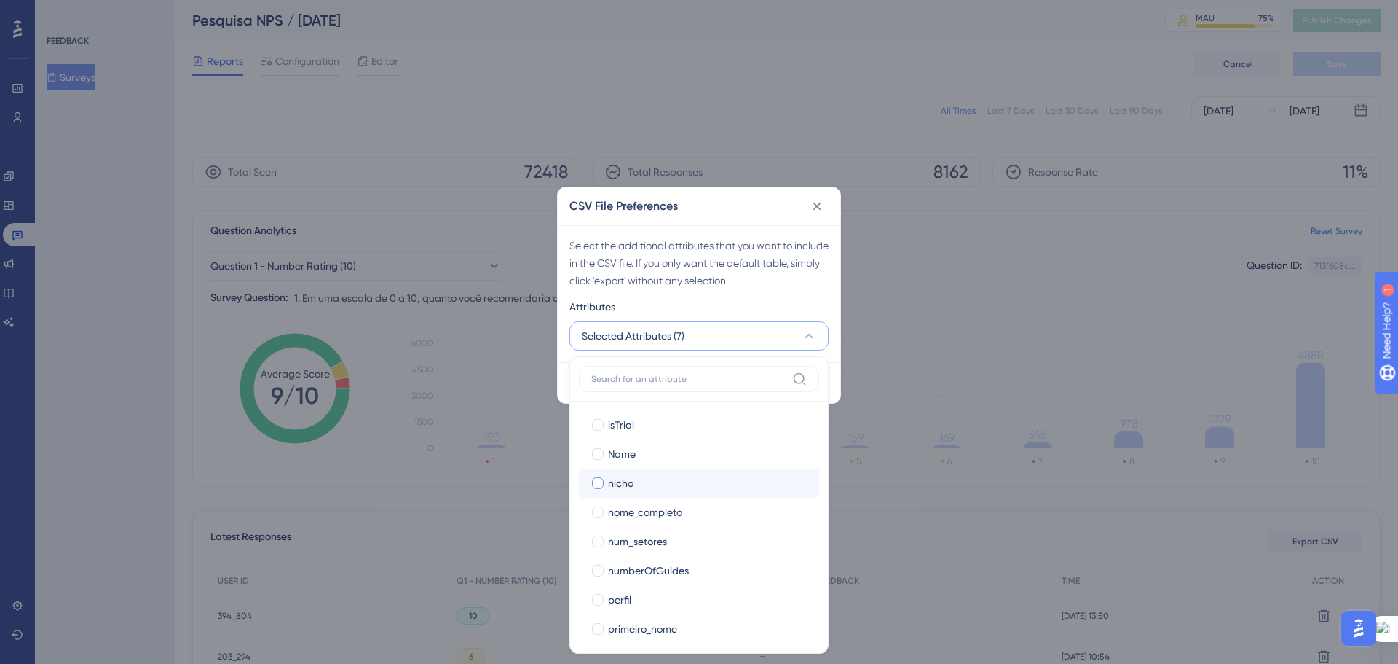
click at [588, 481] on label "[PERSON_NAME]" at bounding box center [699, 482] width 240 height 29
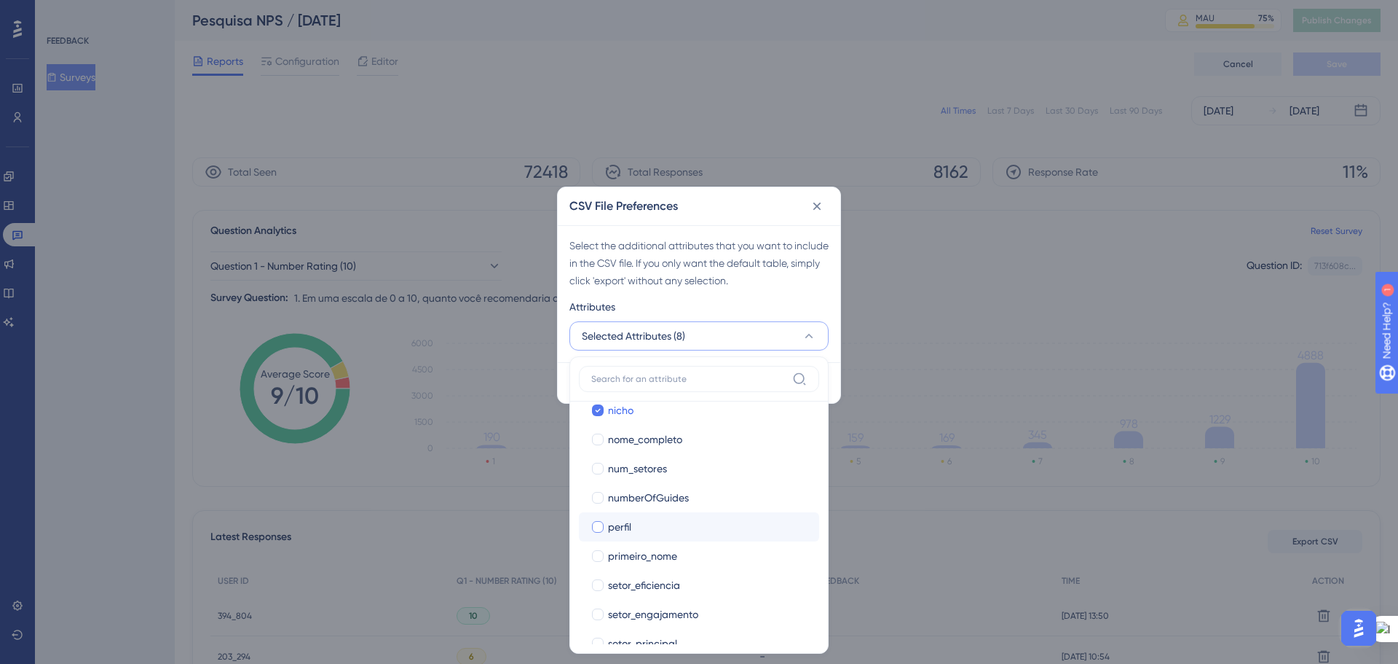
click at [594, 527] on div at bounding box center [598, 527] width 12 height 12
checkbox input "true"
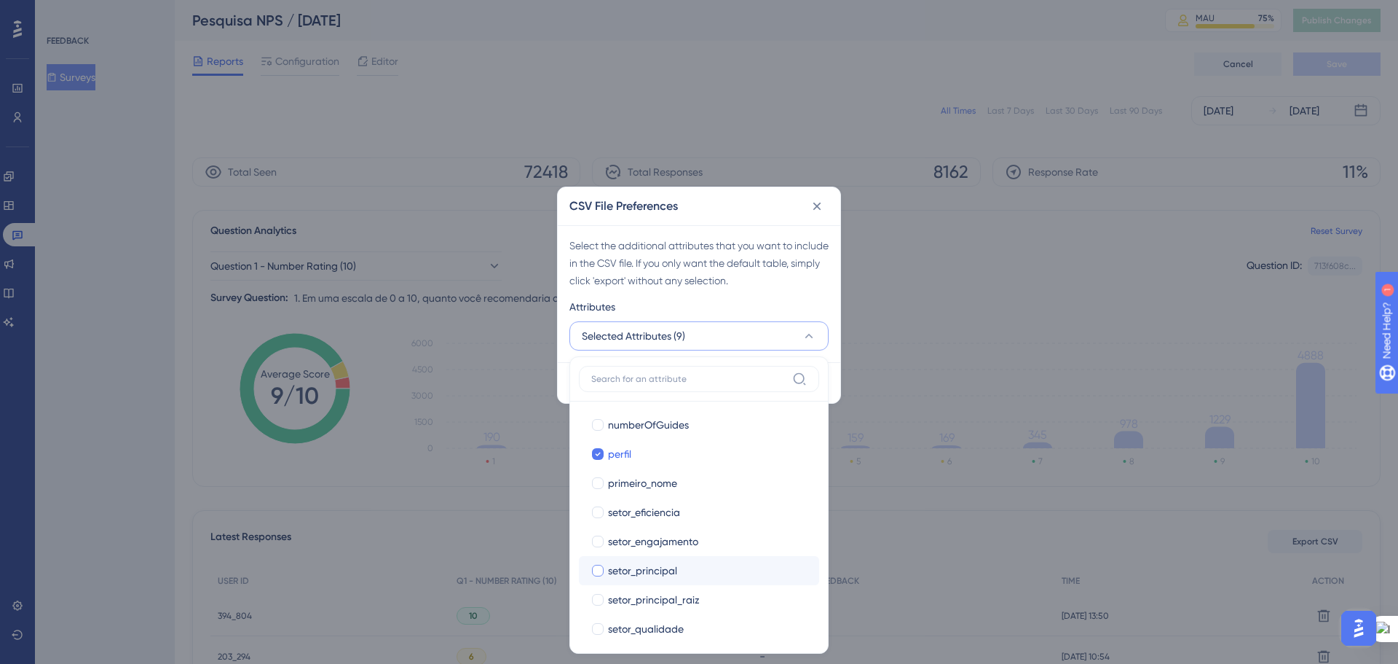
click at [603, 571] on div at bounding box center [598, 570] width 12 height 12
checkbox input "true"
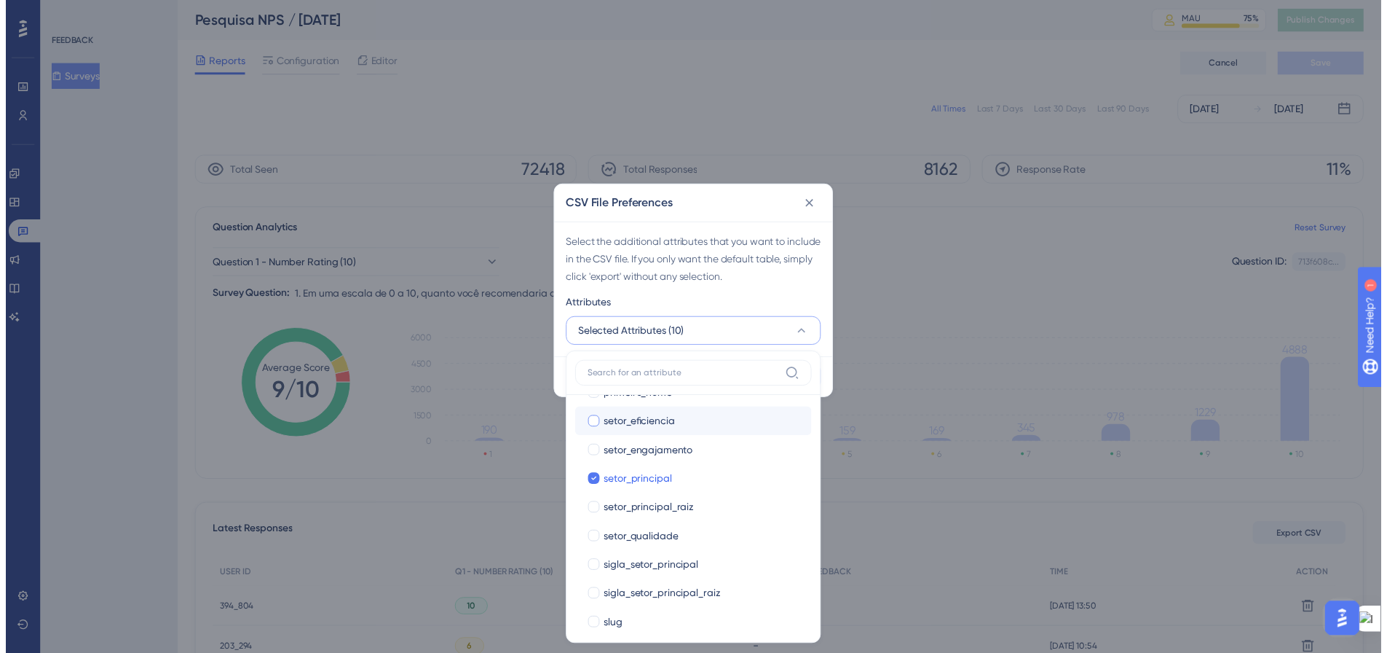
scroll to position [823, 0]
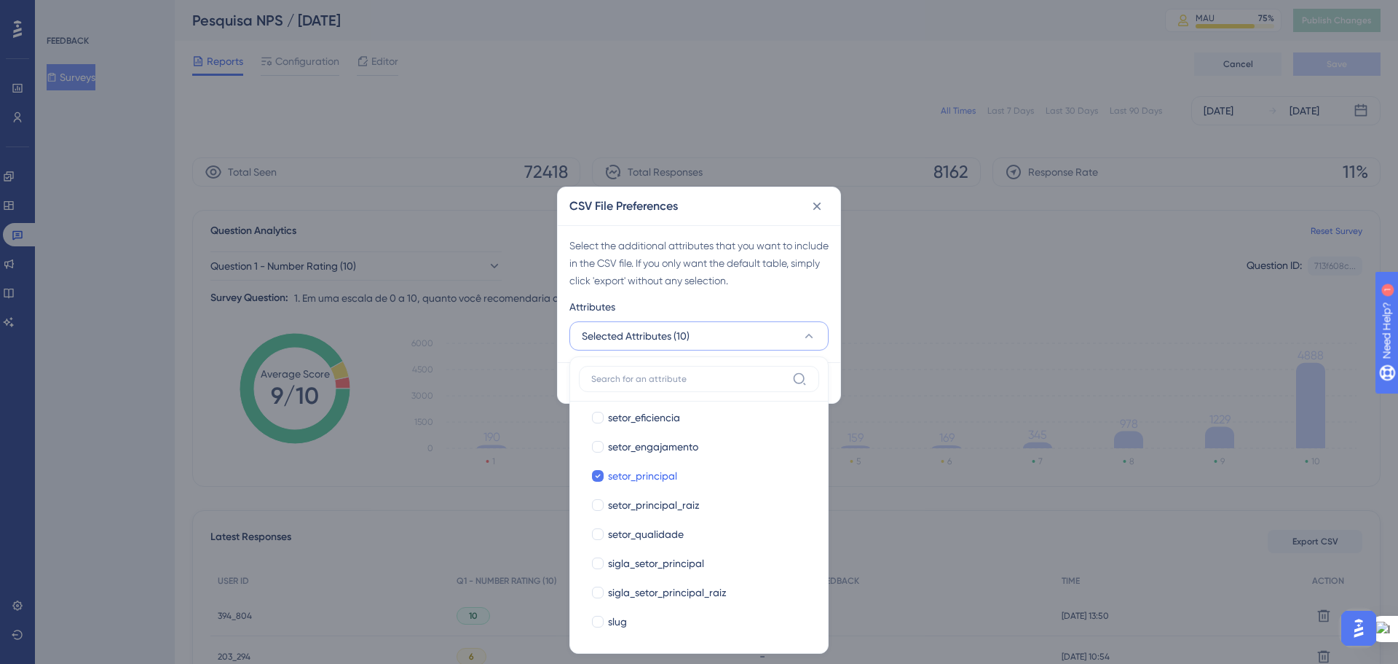
click at [742, 301] on div "Attributes" at bounding box center [699, 309] width 259 height 23
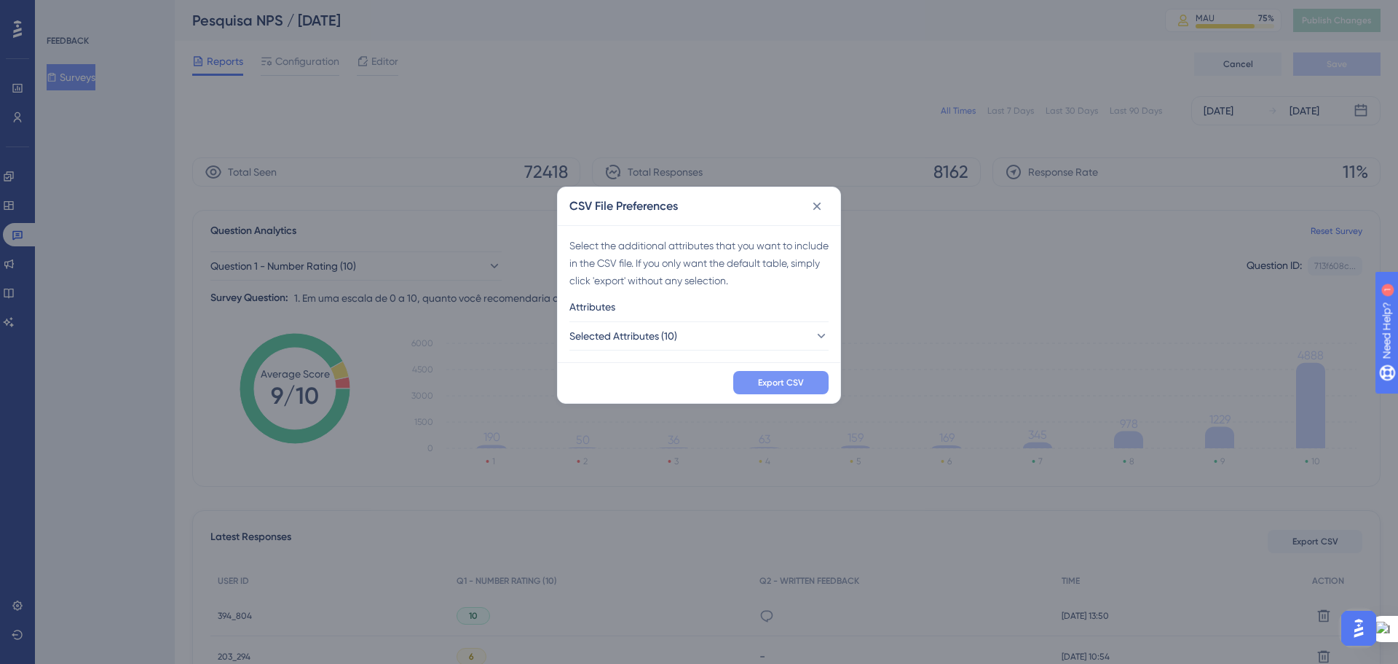
click at [766, 380] on span "Export CSV" at bounding box center [781, 383] width 46 height 12
